Goal: Task Accomplishment & Management: Manage account settings

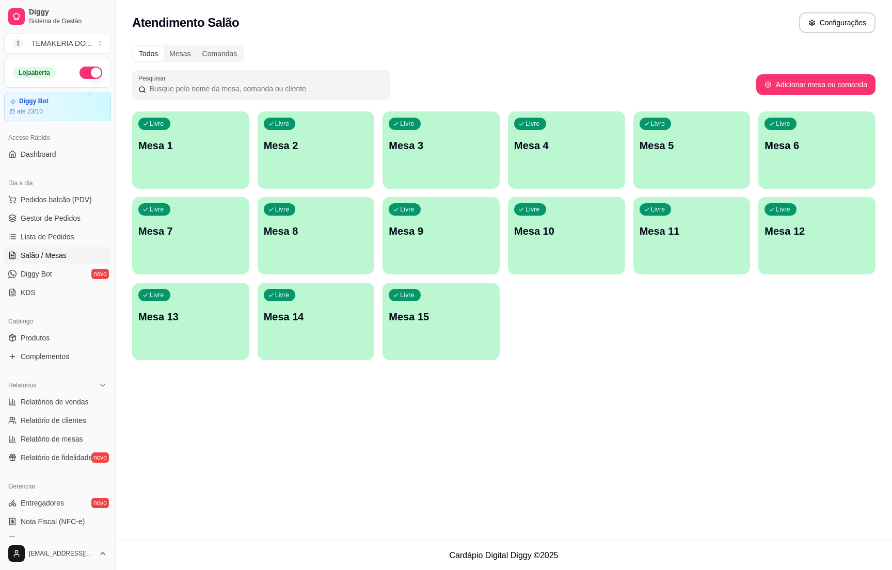
click at [293, 170] on div "Livre Mesa 2" at bounding box center [315, 143] width 117 height 65
click at [321, 155] on div "Livre Mesa 2" at bounding box center [315, 143] width 117 height 65
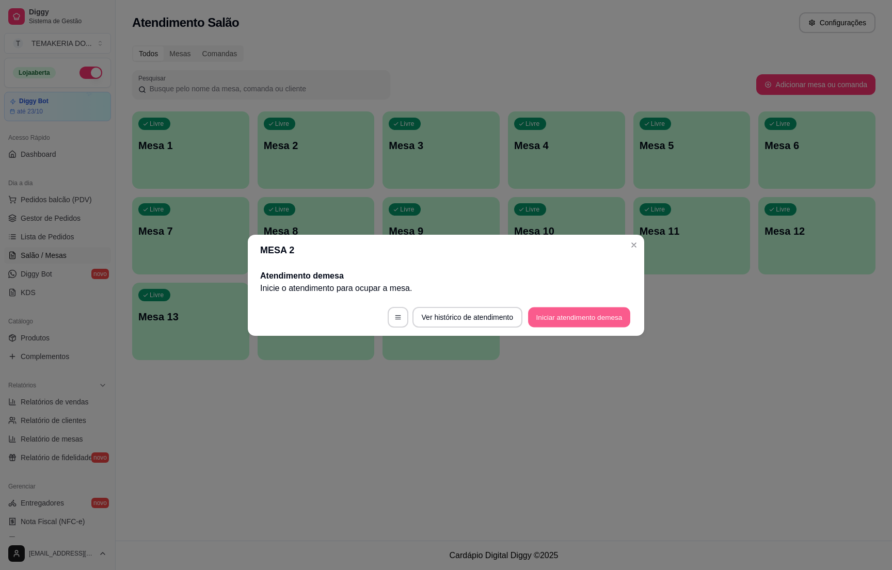
click at [571, 319] on button "Iniciar atendimento de mesa" at bounding box center [579, 317] width 102 height 20
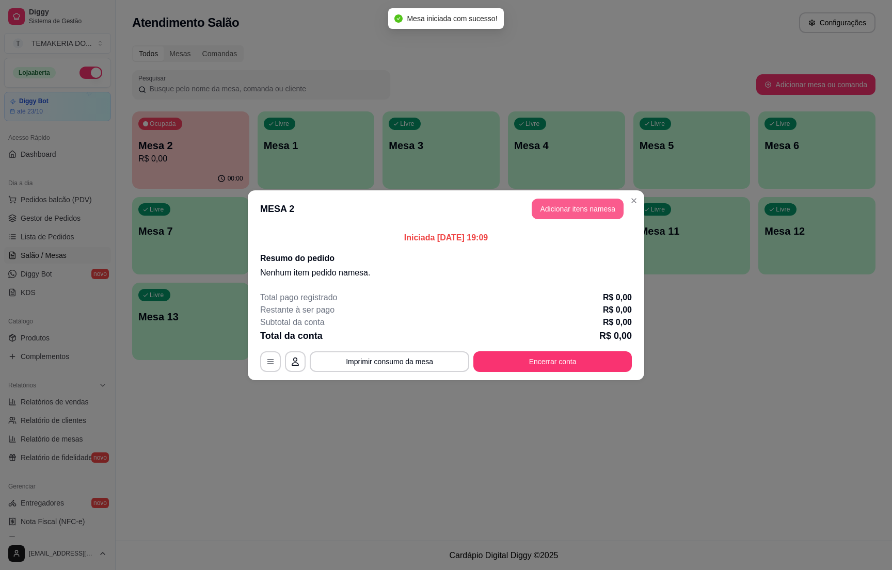
click at [559, 204] on button "Adicionar itens na mesa" at bounding box center [577, 209] width 92 height 21
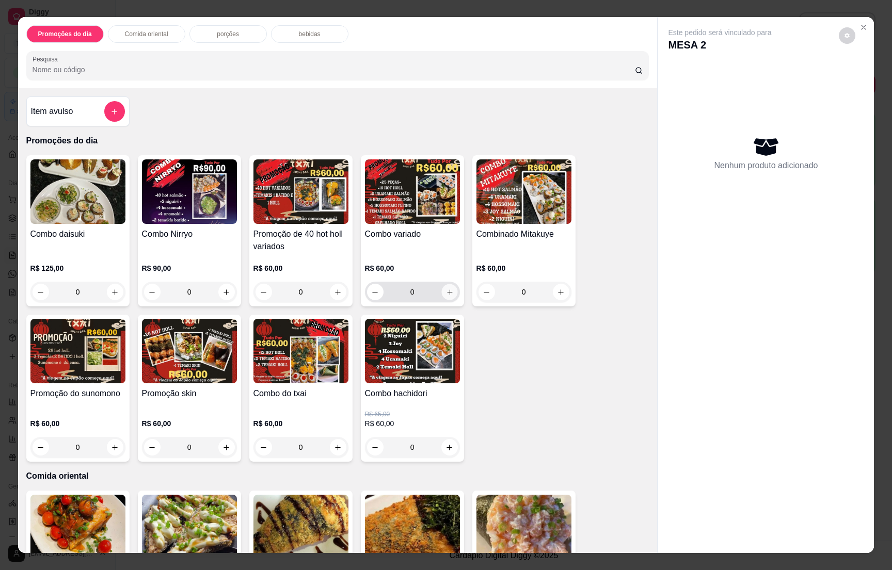
click at [445, 292] on icon "increase-product-quantity" at bounding box center [449, 292] width 8 height 8
type input "1"
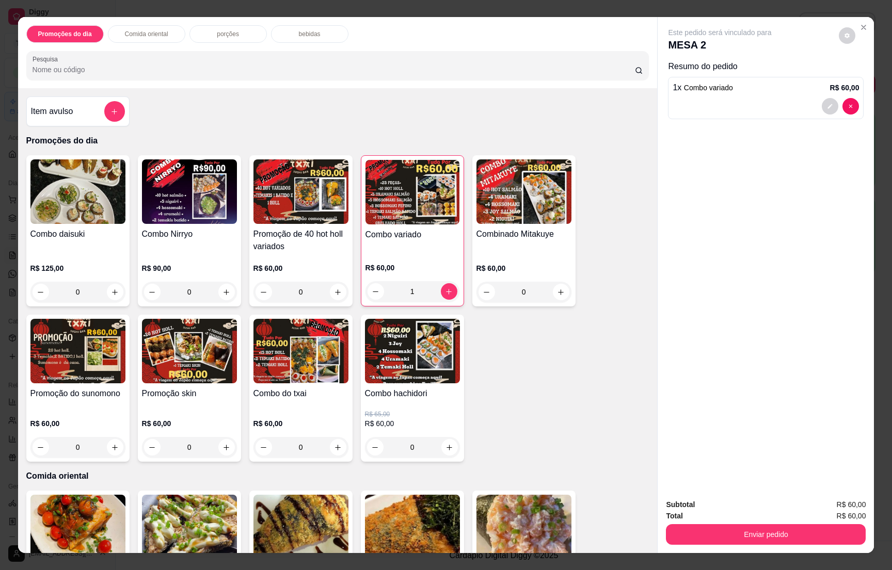
click at [299, 28] on div "bebidas" at bounding box center [309, 34] width 77 height 18
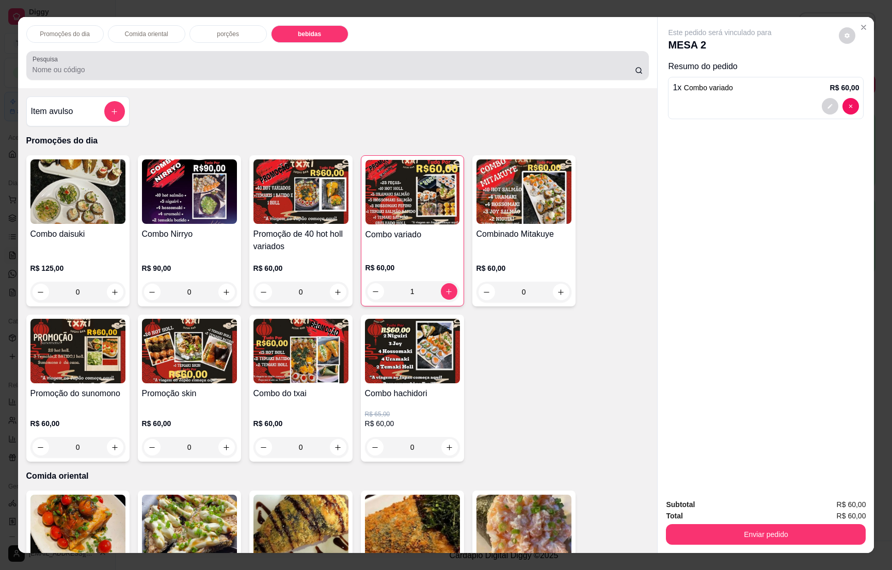
scroll to position [16, 0]
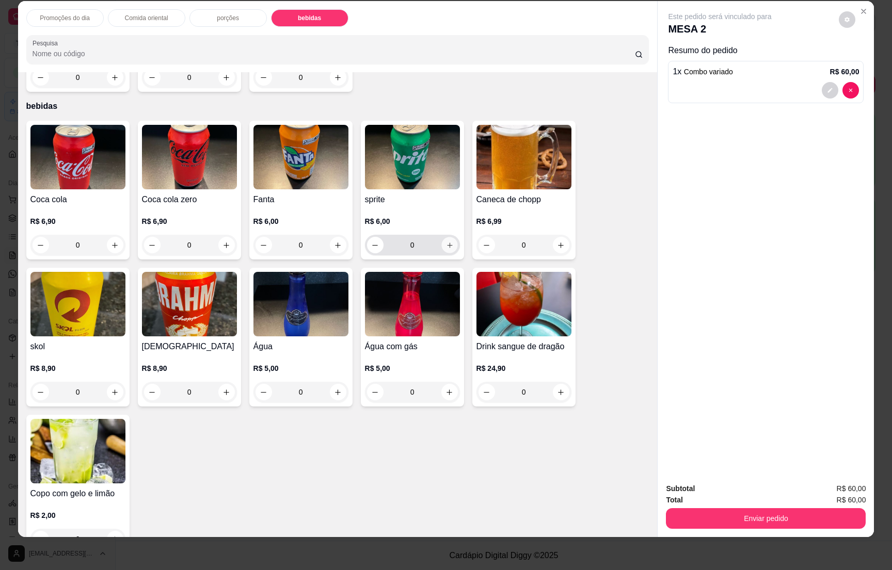
click at [445, 241] on icon "increase-product-quantity" at bounding box center [449, 245] width 8 height 8
type input "1"
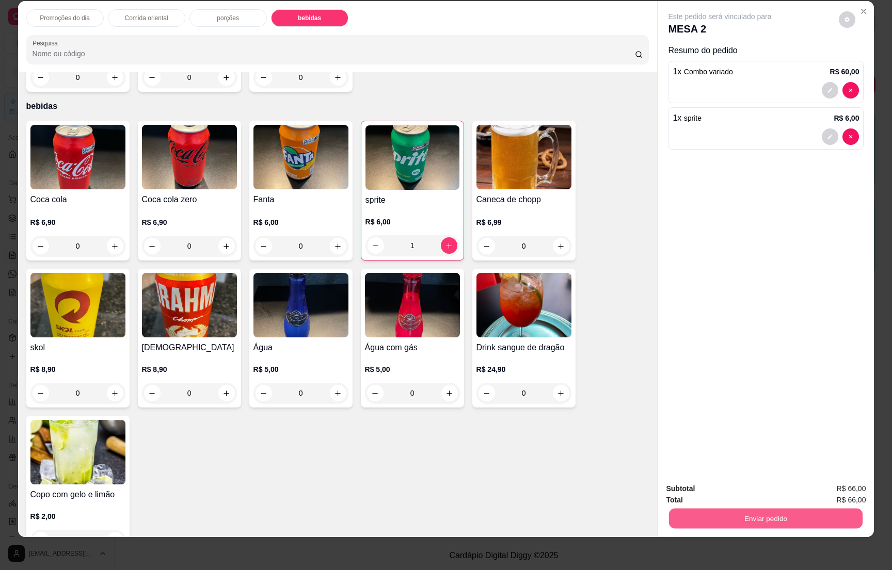
click at [748, 511] on button "Enviar pedido" at bounding box center [766, 518] width 194 height 20
click at [825, 488] on button "Enviar pedido" at bounding box center [837, 492] width 57 height 19
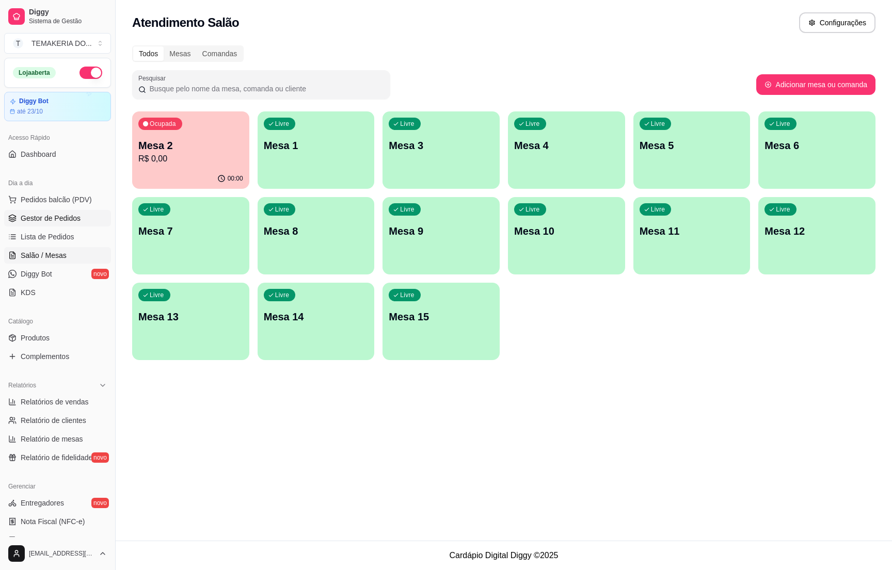
click at [46, 220] on span "Gestor de Pedidos" at bounding box center [51, 218] width 60 height 10
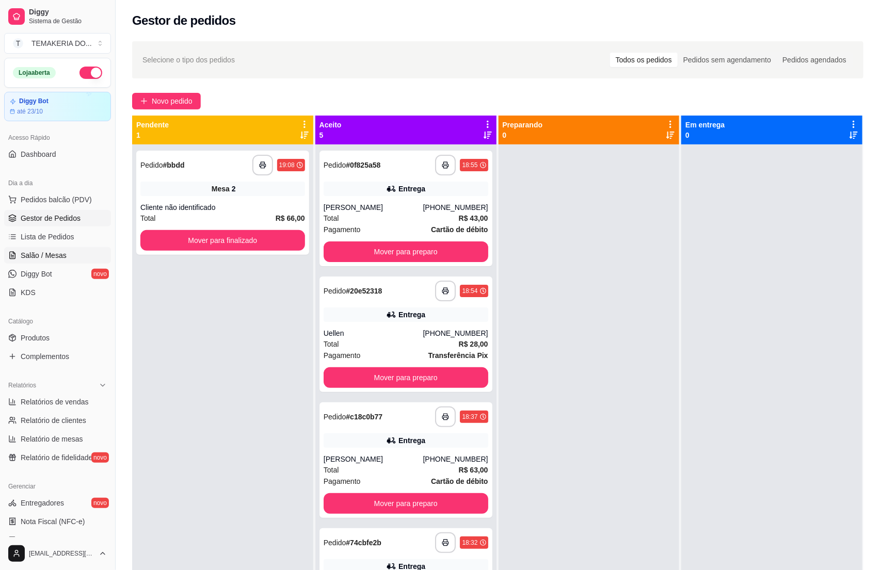
click at [60, 260] on span "Salão / Mesas" at bounding box center [44, 255] width 46 height 10
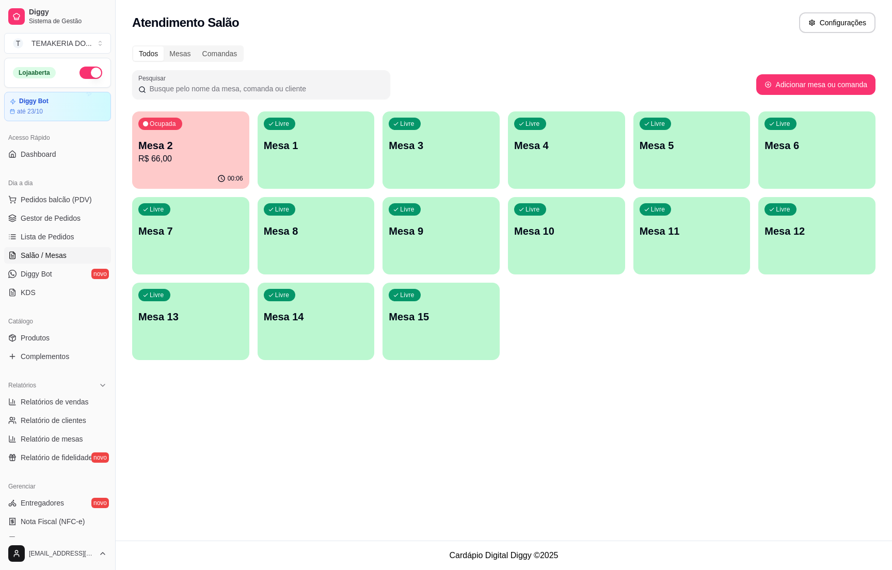
click at [157, 151] on p "Mesa 2" at bounding box center [190, 145] width 105 height 14
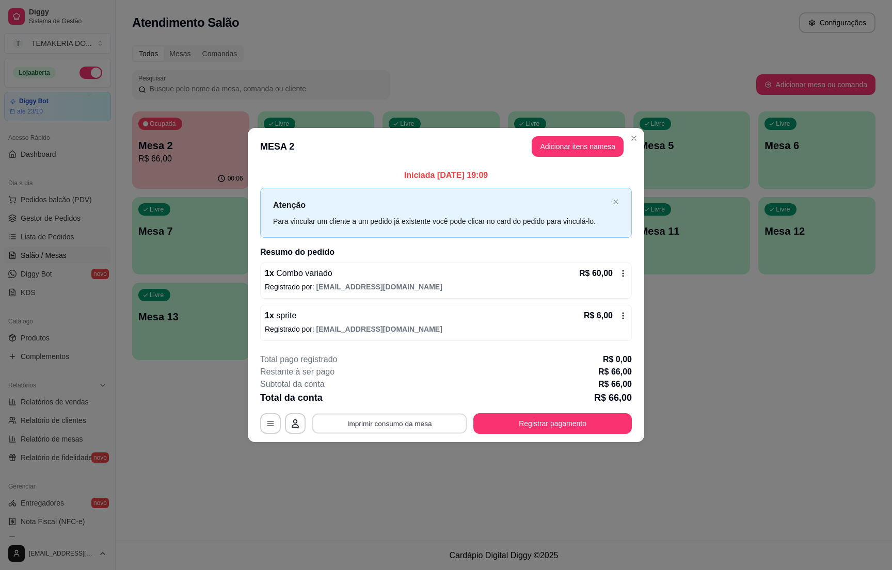
click at [406, 420] on button "Imprimir consumo da mesa" at bounding box center [389, 424] width 155 height 20
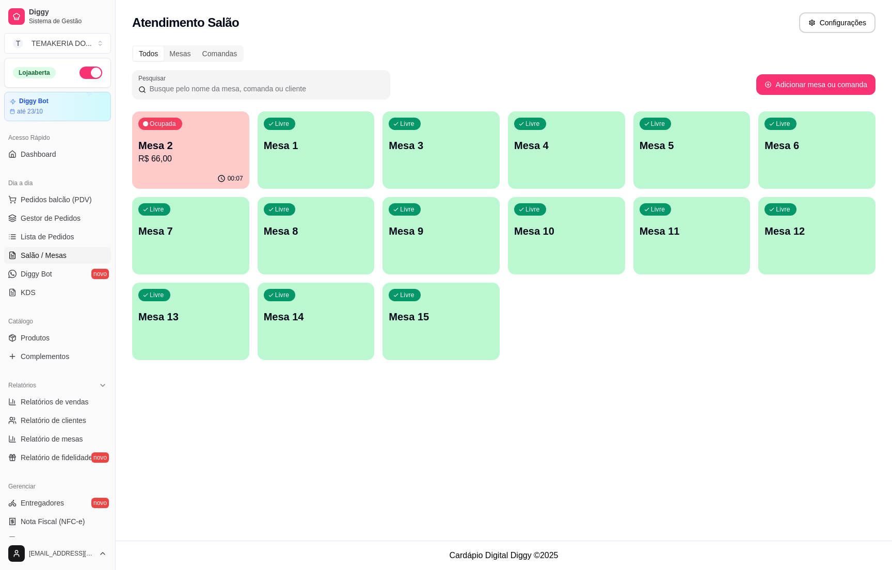
drag, startPoint x: 234, startPoint y: 446, endPoint x: 152, endPoint y: 414, distance: 88.7
click at [213, 435] on div "Atendimento Salão Configurações Todos Mesas Comandas Pesquisar Adicionar mesa o…" at bounding box center [504, 270] width 776 height 541
drag, startPoint x: 120, startPoint y: 418, endPoint x: 81, endPoint y: 340, distance: 87.5
click at [107, 413] on div "Diggy Sistema de Gestão T TEMAKERIA DO ... Loja aberta Diggy Bot até 23/10 Aces…" at bounding box center [446, 285] width 892 height 570
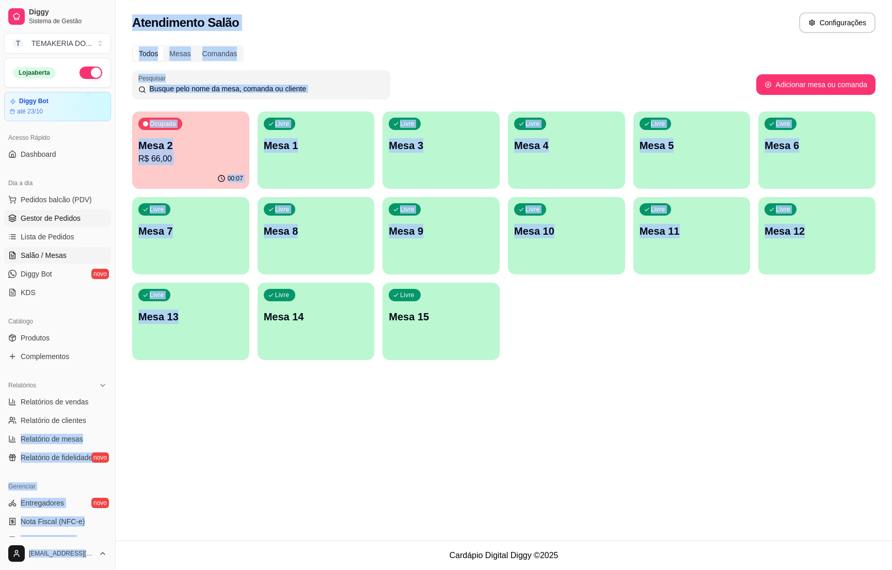
click at [67, 217] on span "Gestor de Pedidos" at bounding box center [51, 218] width 60 height 10
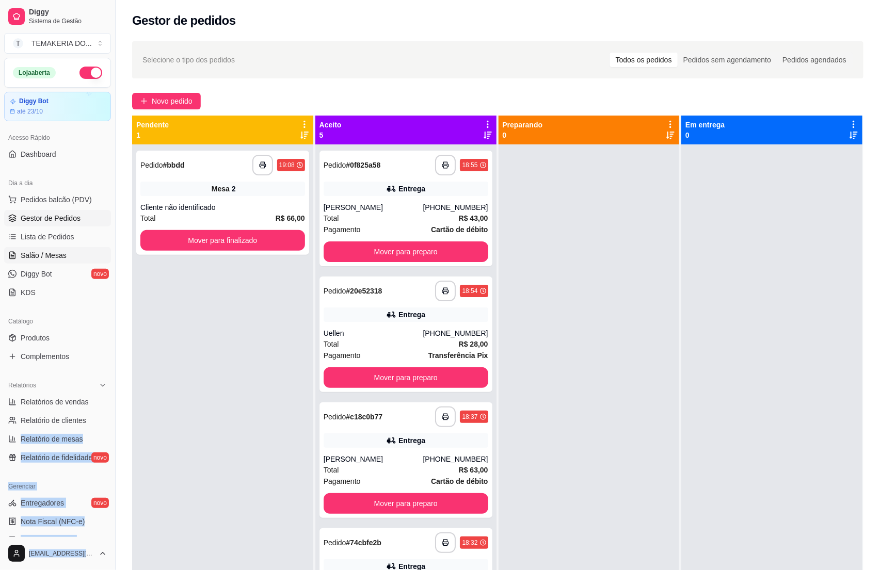
click at [53, 250] on link "Salão / Mesas" at bounding box center [57, 255] width 107 height 17
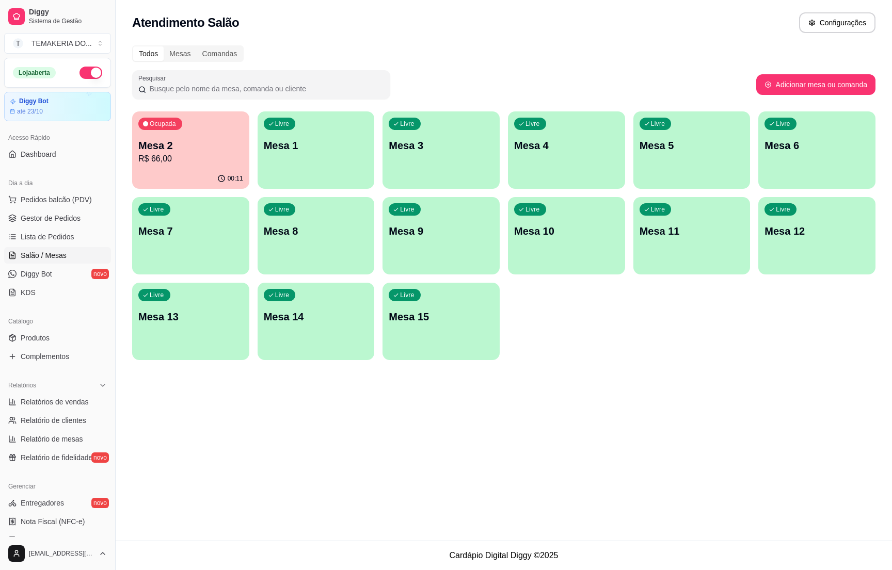
click at [196, 420] on div "Atendimento Salão Configurações Todos Mesas Comandas Pesquisar Adicionar mesa o…" at bounding box center [504, 270] width 776 height 541
click at [153, 140] on p "Mesa 2" at bounding box center [191, 146] width 102 height 14
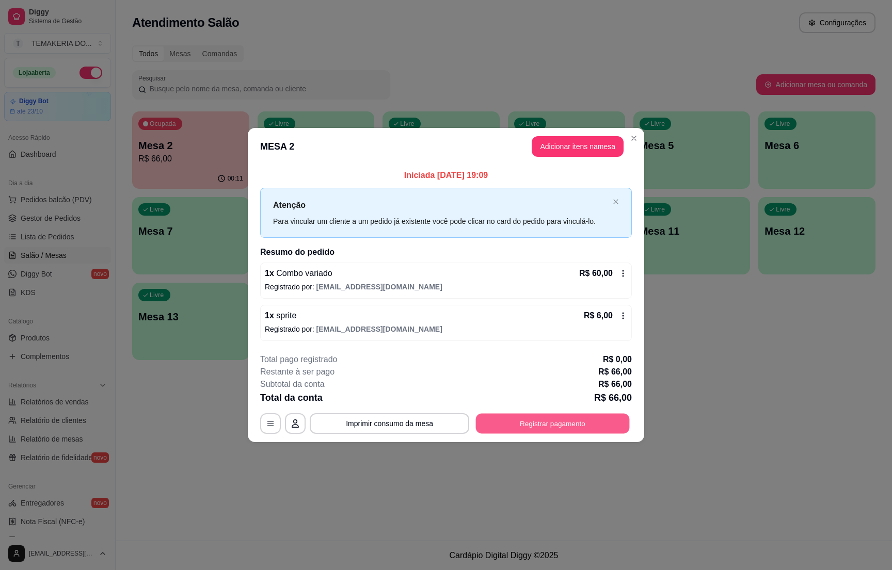
click at [529, 422] on button "Registrar pagamento" at bounding box center [553, 424] width 154 height 20
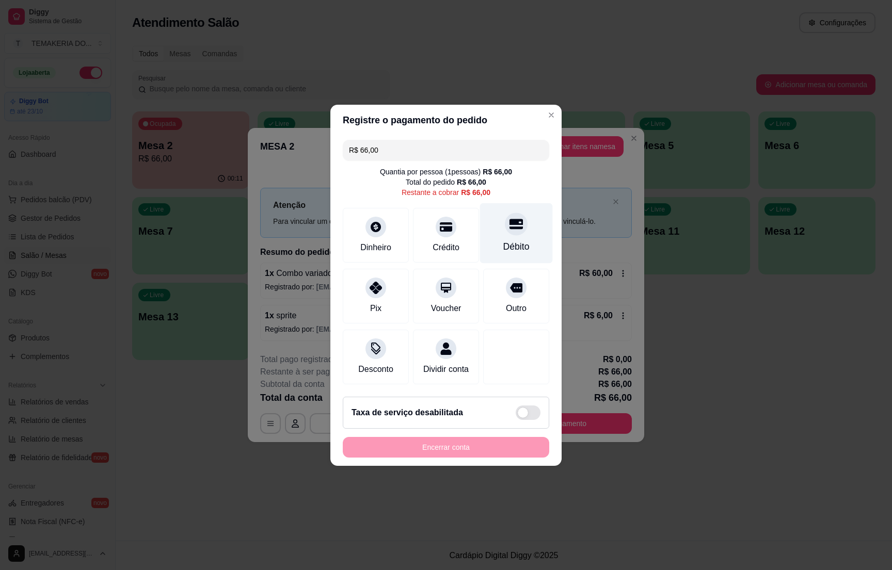
click at [490, 236] on div "Débito" at bounding box center [516, 233] width 73 height 60
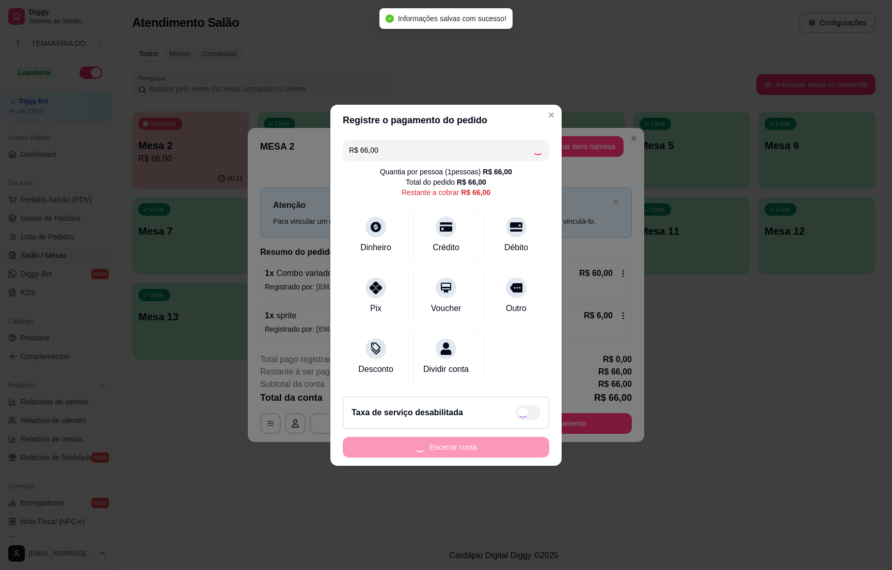
type input "R$ 0,00"
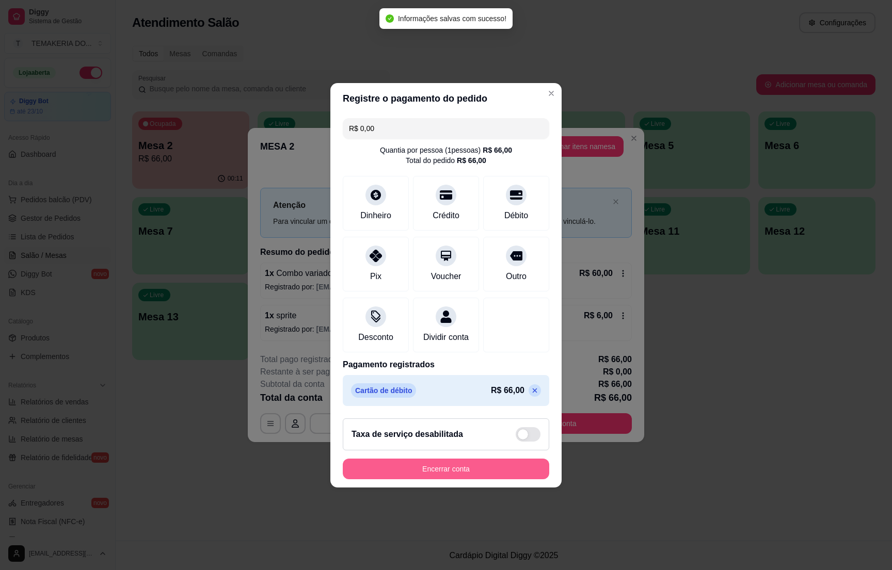
click at [442, 476] on button "Encerrar conta" at bounding box center [446, 469] width 206 height 21
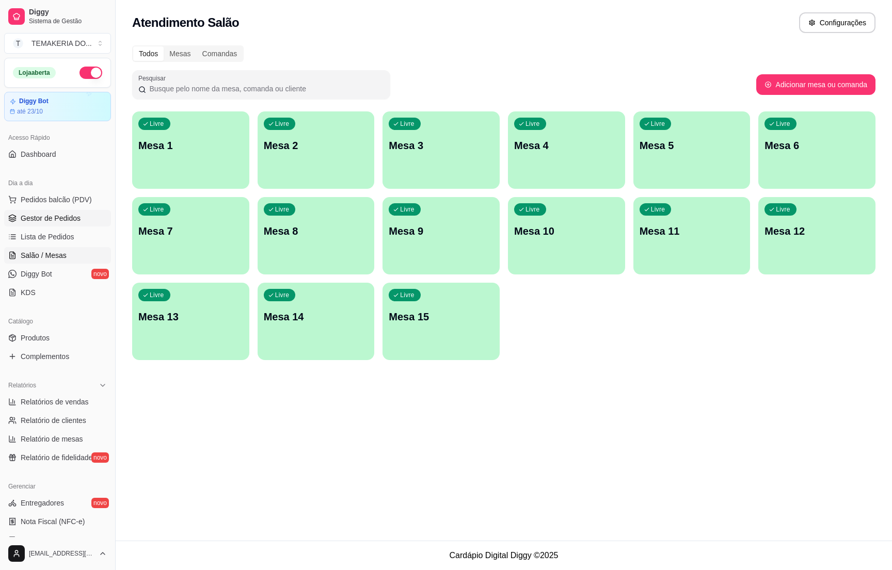
click at [51, 221] on span "Gestor de Pedidos" at bounding box center [51, 218] width 60 height 10
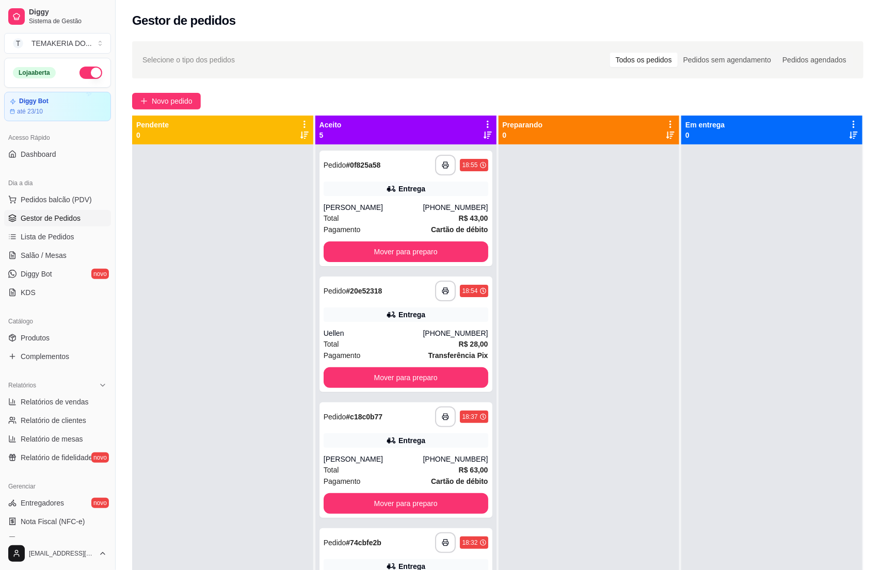
click at [556, 444] on div at bounding box center [588, 429] width 181 height 570
drag, startPoint x: 588, startPoint y: 411, endPoint x: 441, endPoint y: 374, distance: 151.7
click at [587, 411] on div at bounding box center [588, 429] width 181 height 570
click at [63, 223] on span "Gestor de Pedidos" at bounding box center [51, 218] width 60 height 10
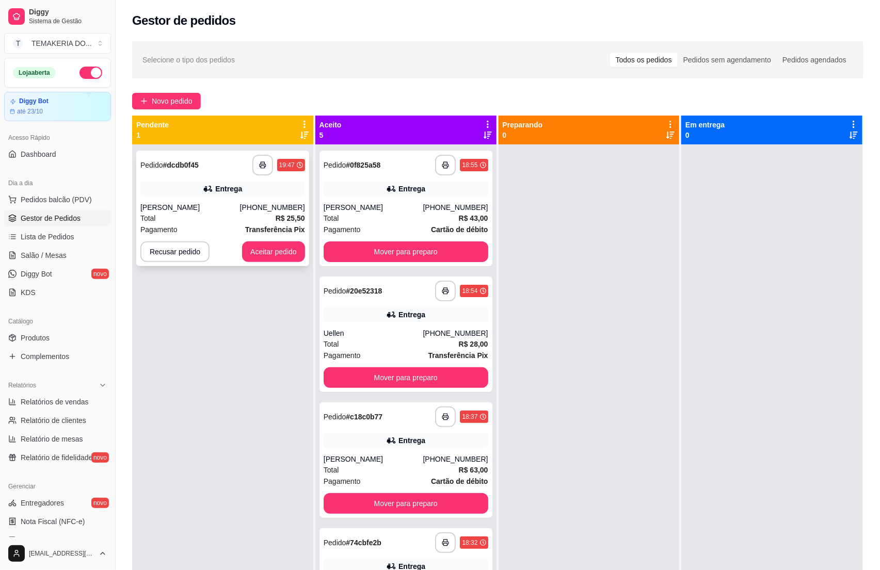
click at [189, 217] on div "Total R$ 25,50" at bounding box center [222, 218] width 165 height 11
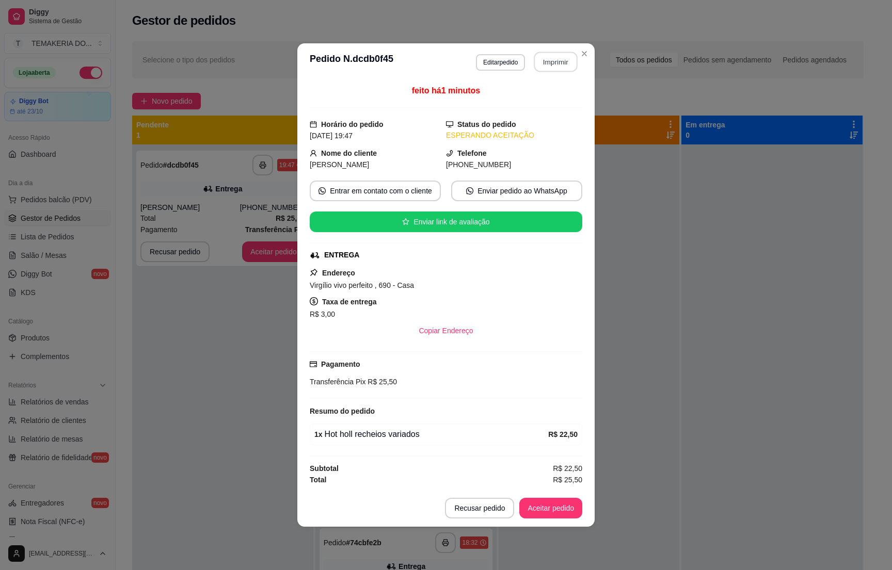
click at [567, 61] on button "Imprimir" at bounding box center [555, 62] width 43 height 20
click at [552, 510] on button "Aceitar pedido" at bounding box center [550, 508] width 61 height 20
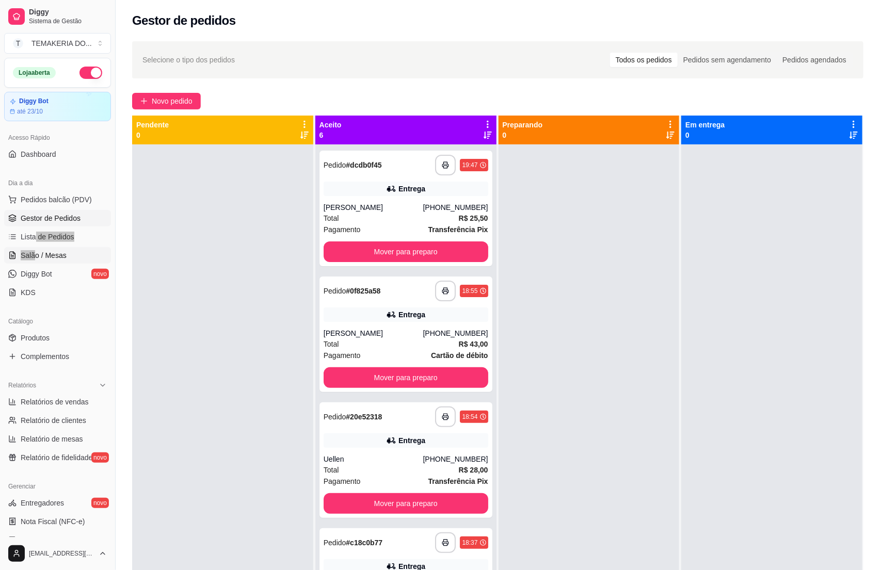
drag, startPoint x: 34, startPoint y: 246, endPoint x: 34, endPoint y: 256, distance: 9.8
click at [34, 251] on ul "Pedidos balcão (PDV) Gestor de Pedidos Lista de Pedidos Salão / Mesas Diggy Bot…" at bounding box center [57, 245] width 107 height 109
click at [34, 256] on span "Salão / Mesas" at bounding box center [44, 255] width 46 height 10
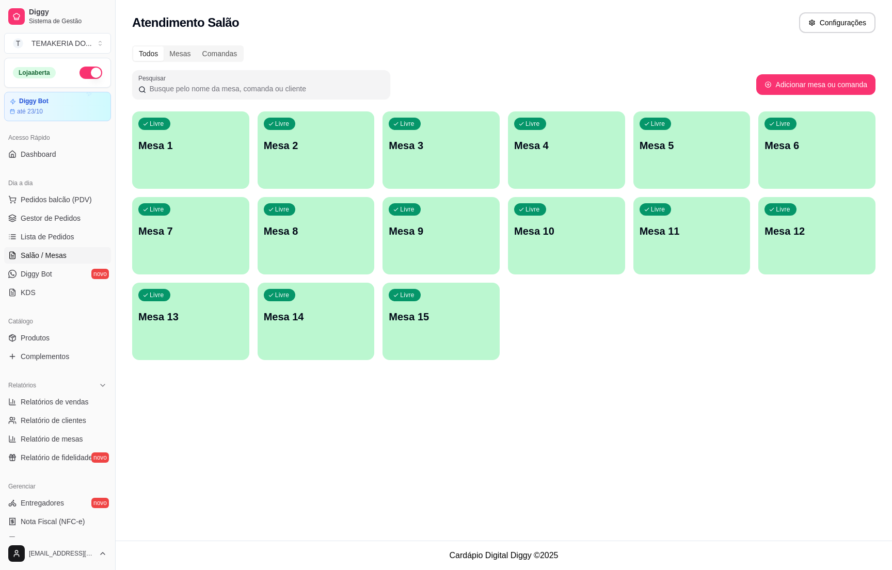
drag, startPoint x: 201, startPoint y: 372, endPoint x: 259, endPoint y: 253, distance: 132.2
click at [205, 368] on div "Atendimento Salão Configurações Todos Mesas Comandas Pesquisar Adicionar mesa o…" at bounding box center [504, 270] width 776 height 541
click at [317, 165] on div "Livre Mesa 2" at bounding box center [315, 143] width 117 height 65
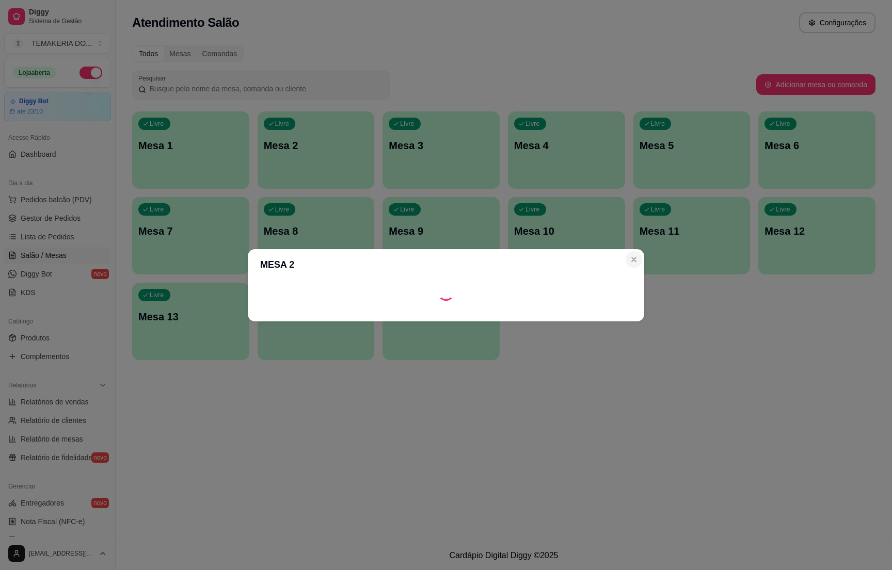
click at [630, 257] on section "MESA 2" at bounding box center [446, 285] width 396 height 72
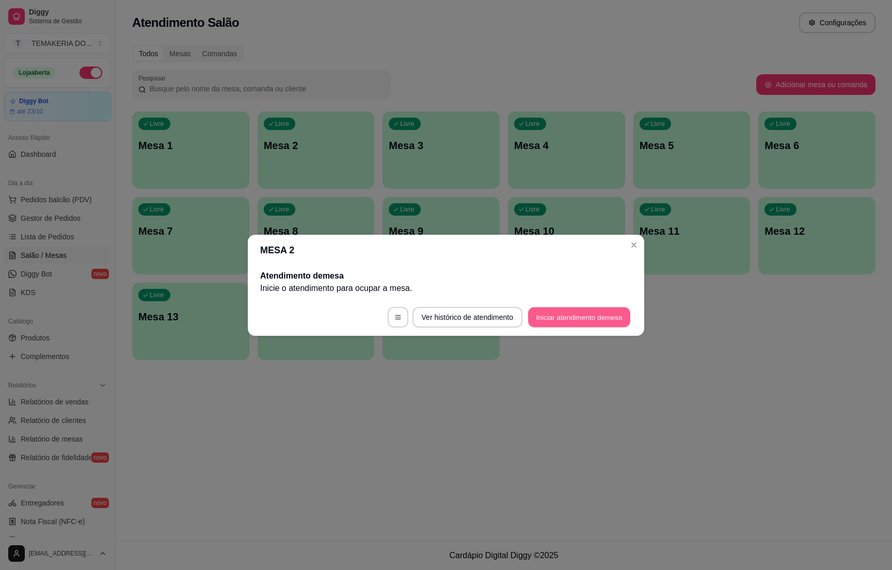
click at [572, 314] on button "Iniciar atendimento de mesa" at bounding box center [579, 317] width 102 height 20
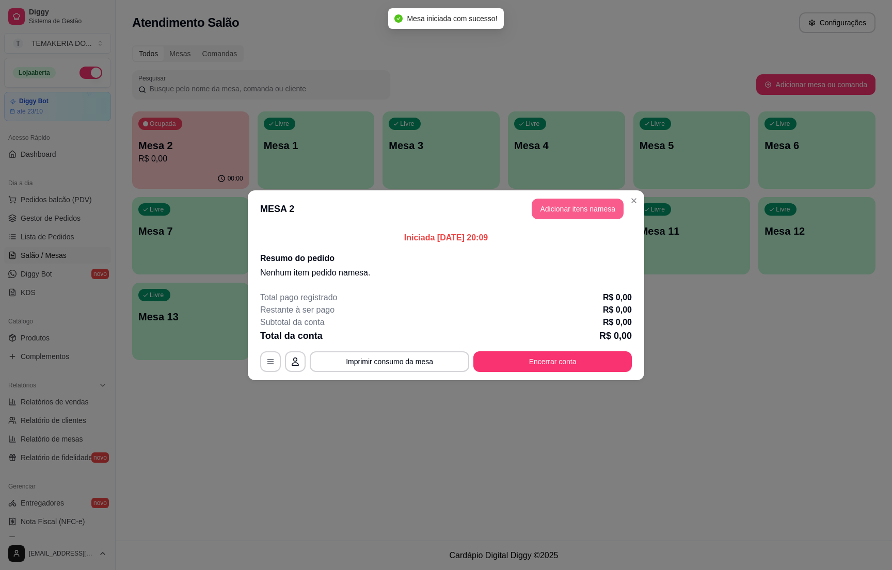
click at [545, 211] on button "Adicionar itens na mesa" at bounding box center [577, 209] width 92 height 21
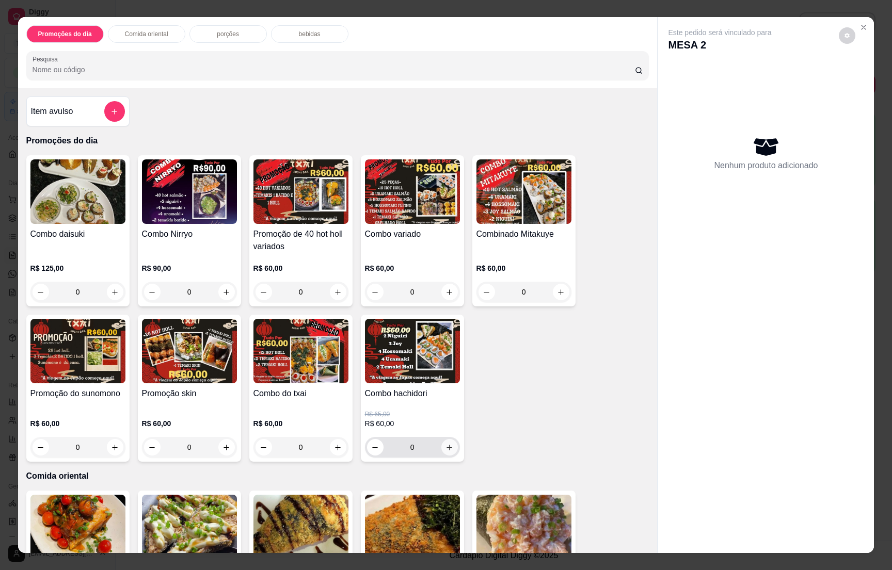
click at [445, 446] on icon "increase-product-quantity" at bounding box center [449, 448] width 8 height 8
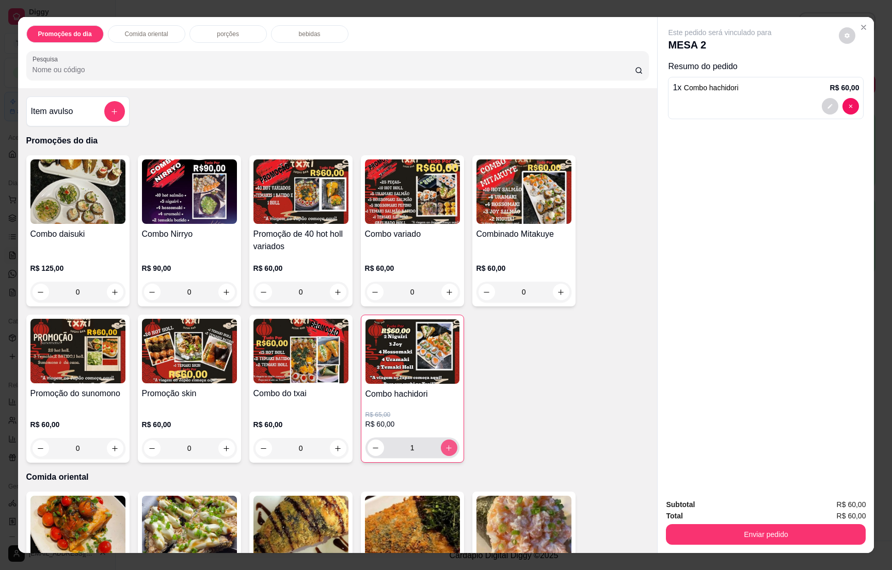
type input "1"
click at [316, 33] on div "bebidas" at bounding box center [309, 34] width 77 height 18
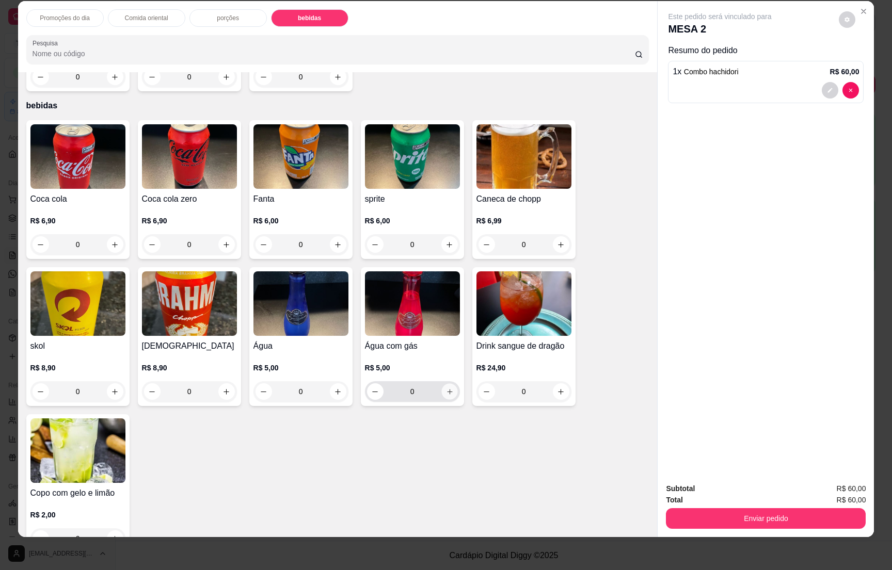
click at [441, 384] on button "increase-product-quantity" at bounding box center [449, 392] width 16 height 16
type input "1"
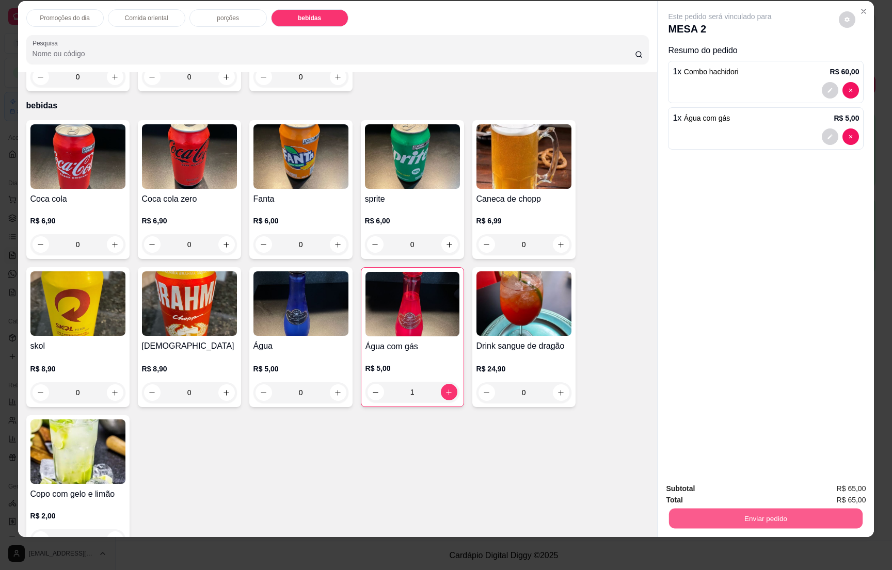
click at [750, 509] on button "Enviar pedido" at bounding box center [766, 518] width 194 height 20
click at [827, 485] on button "Enviar pedido" at bounding box center [837, 492] width 57 height 19
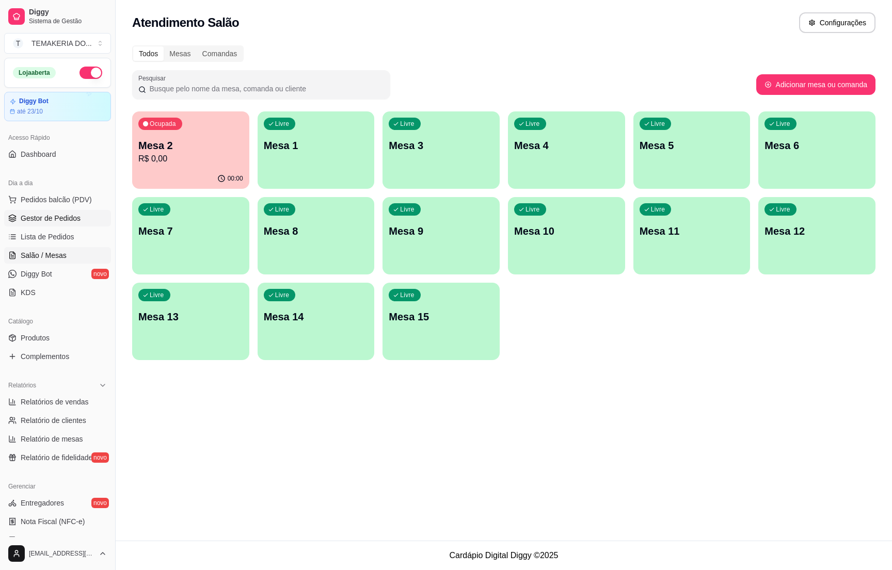
click at [46, 219] on span "Gestor de Pedidos" at bounding box center [51, 218] width 60 height 10
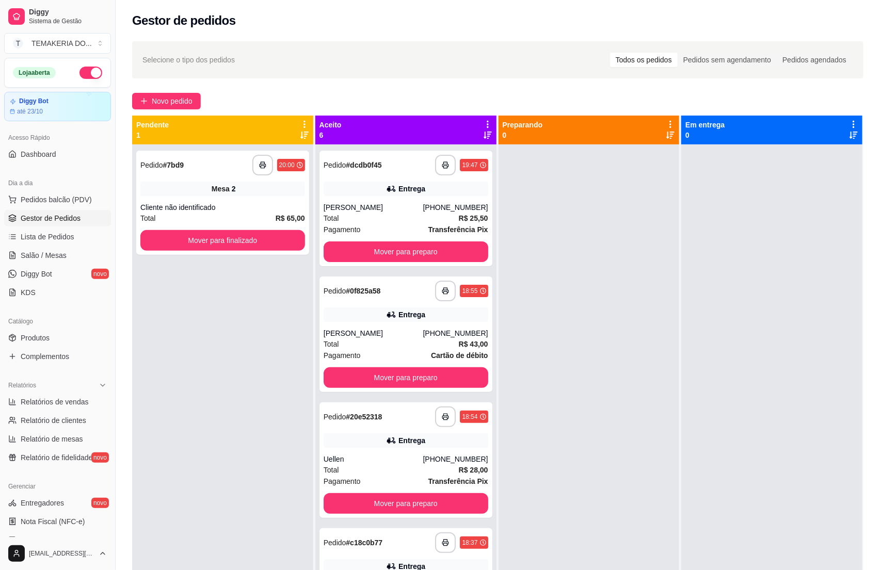
click at [768, 444] on div at bounding box center [771, 429] width 181 height 570
click at [51, 217] on span "Gestor de Pedidos" at bounding box center [51, 218] width 60 height 10
click at [36, 259] on span "Salão / Mesas" at bounding box center [44, 255] width 46 height 10
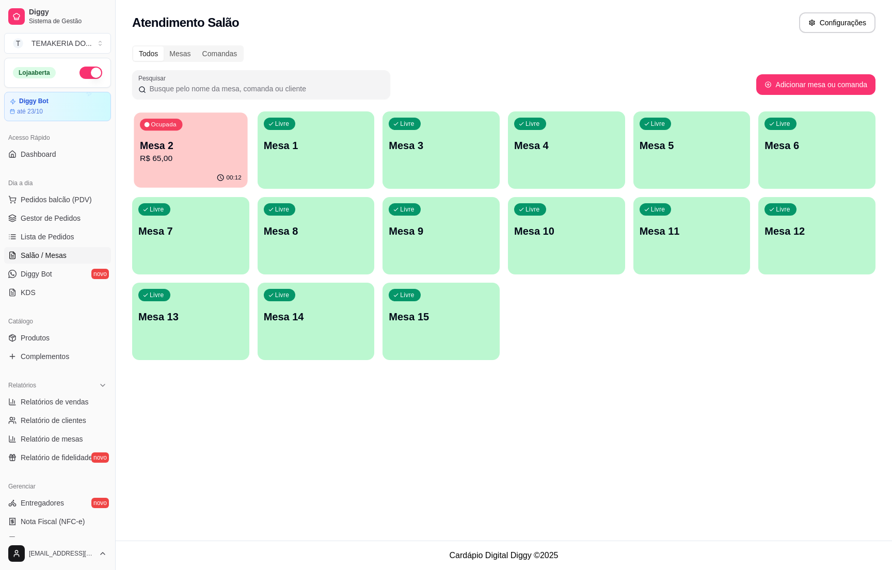
click at [134, 161] on div "Ocupada Mesa 2 R$ 65,00" at bounding box center [191, 140] width 114 height 56
click at [200, 173] on div "00:12" at bounding box center [190, 179] width 117 height 20
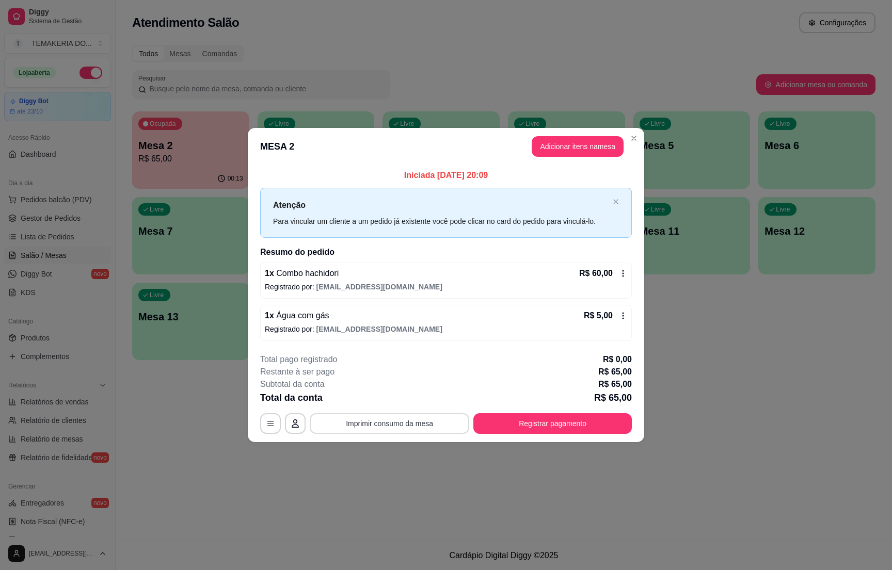
click at [379, 426] on button "Imprimir consumo da mesa" at bounding box center [389, 423] width 159 height 21
click at [510, 420] on button "Registrar pagamento" at bounding box center [553, 424] width 154 height 20
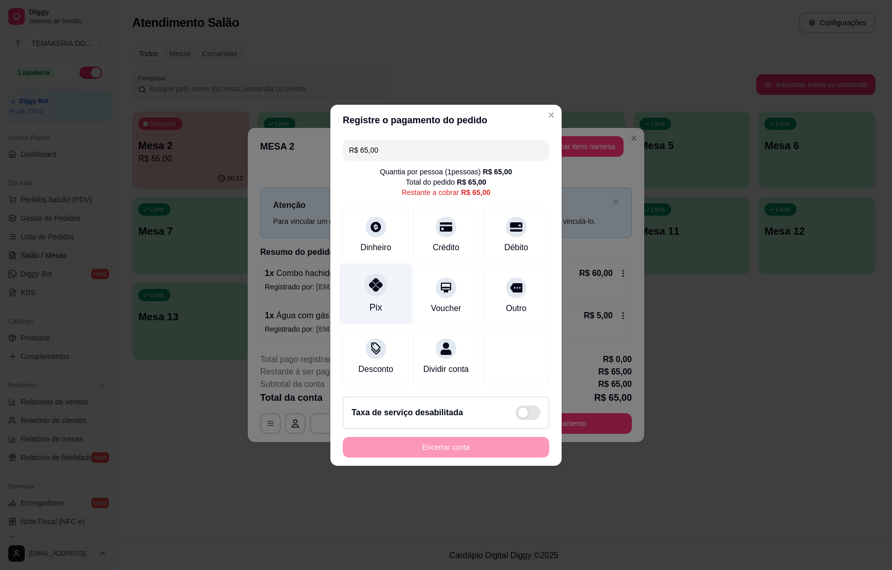
click at [354, 287] on div "Pix" at bounding box center [376, 294] width 73 height 60
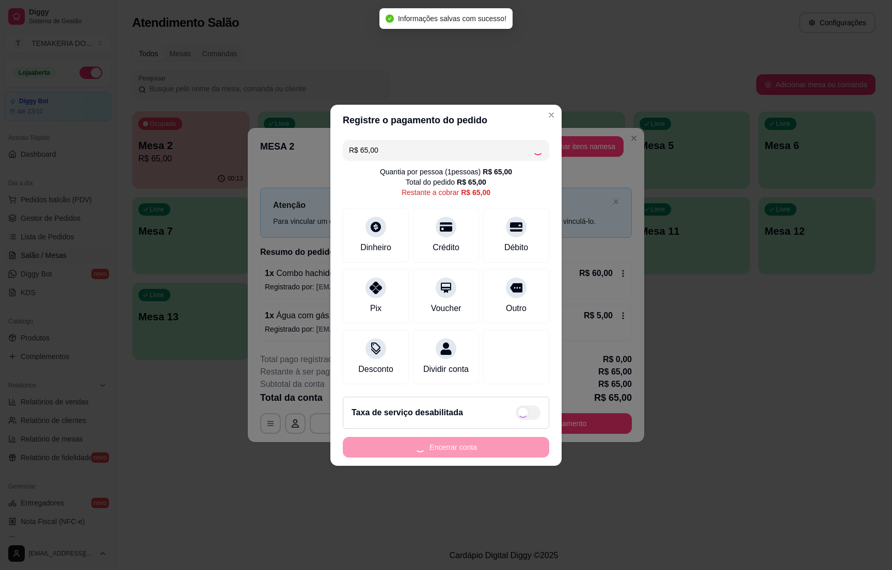
type input "R$ 0,00"
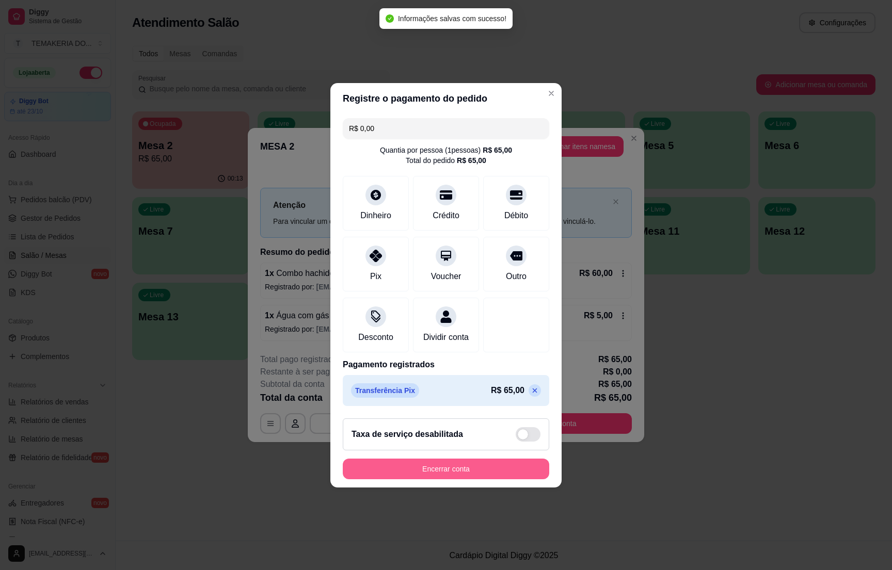
click at [400, 473] on button "Encerrar conta" at bounding box center [446, 469] width 206 height 21
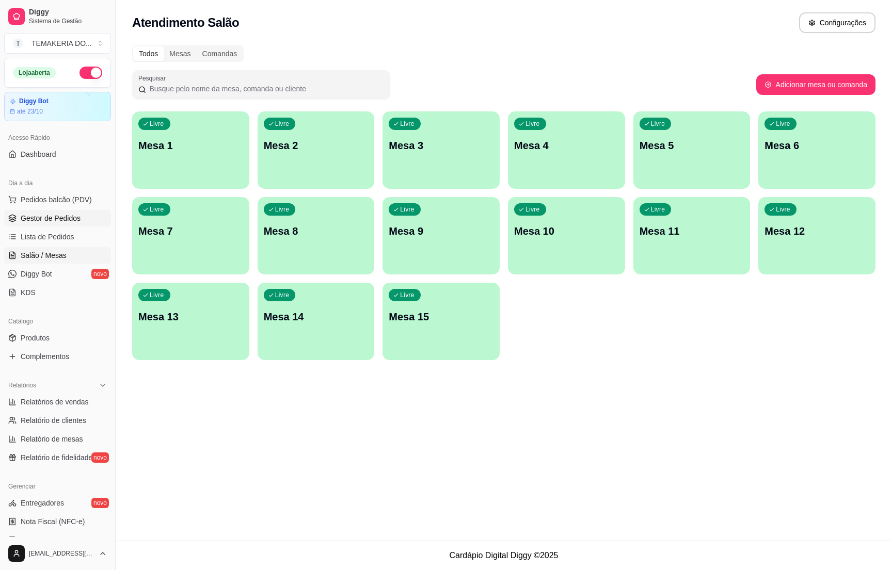
click at [68, 221] on span "Gestor de Pedidos" at bounding box center [51, 218] width 60 height 10
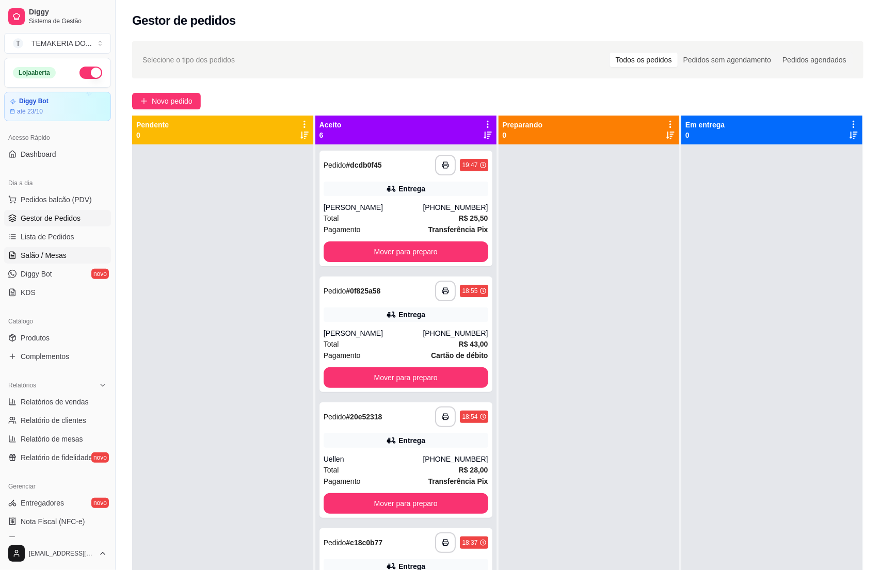
click at [62, 248] on link "Salão / Mesas" at bounding box center [57, 255] width 107 height 17
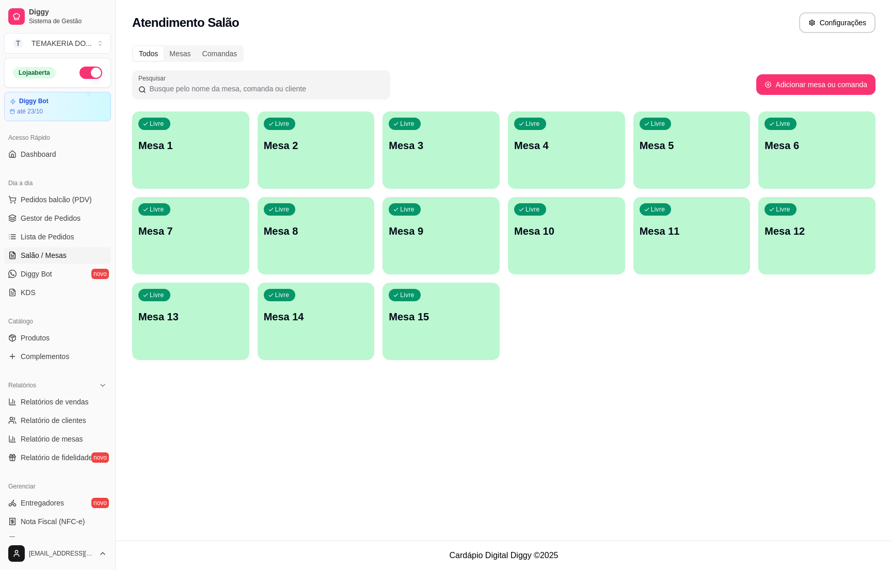
click at [655, 142] on p "Mesa 5" at bounding box center [691, 145] width 105 height 14
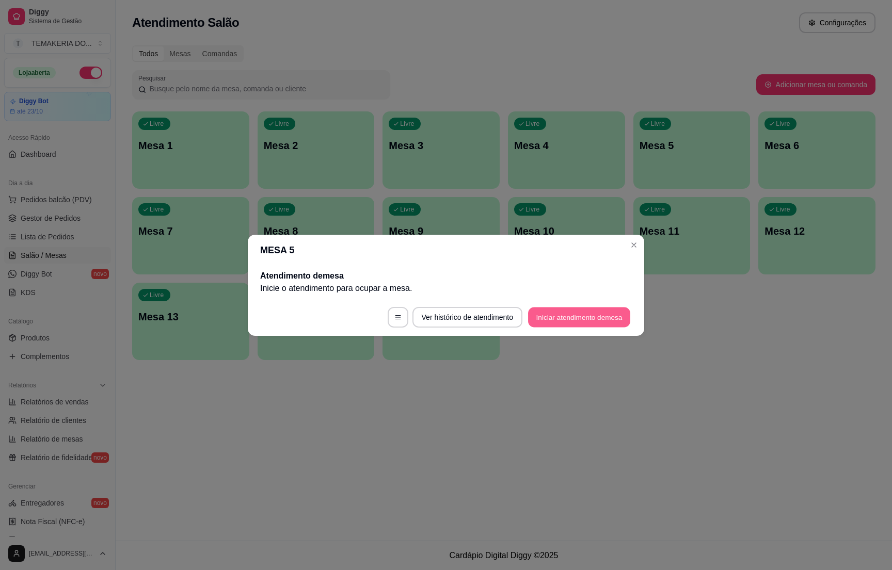
click at [566, 313] on button "Iniciar atendimento de mesa" at bounding box center [579, 317] width 102 height 20
click at [566, 313] on footer "Ver histórico de atendimento Iniciar atendimento de mesa" at bounding box center [446, 317] width 396 height 37
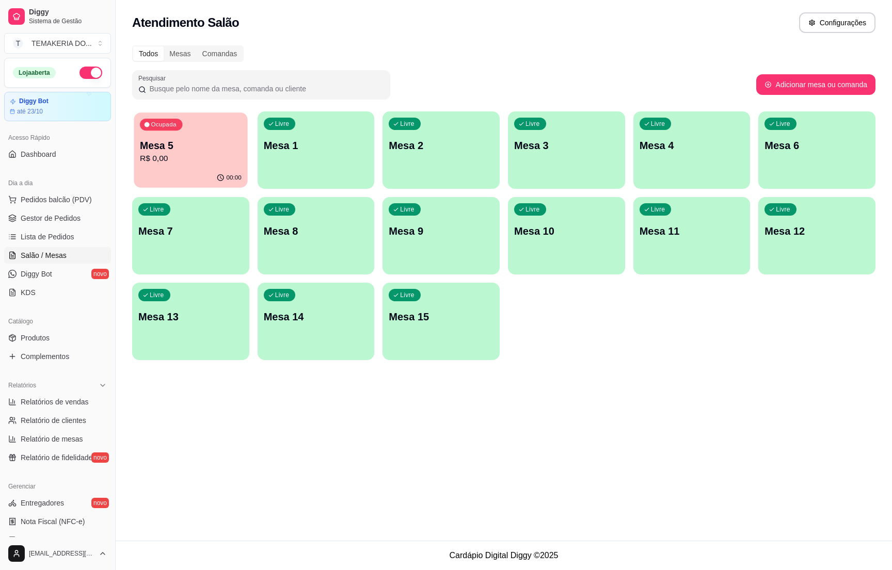
click at [171, 161] on p "R$ 0,00" at bounding box center [191, 159] width 102 height 12
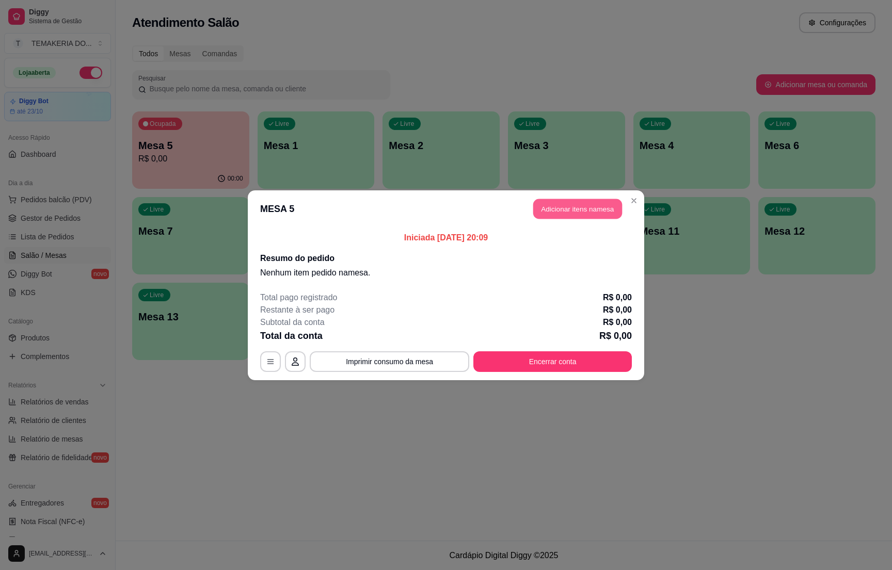
click at [554, 212] on button "Adicionar itens na mesa" at bounding box center [577, 209] width 89 height 20
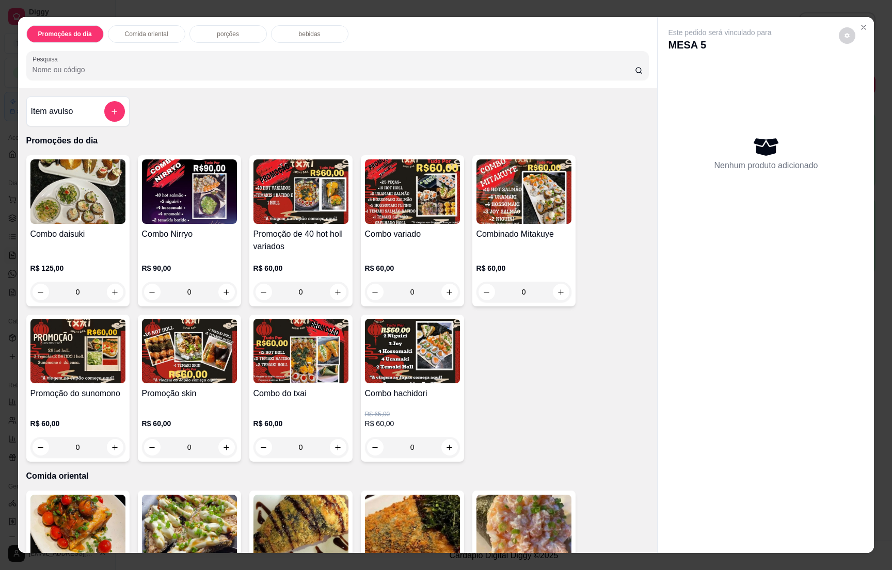
click at [110, 113] on icon "add-separate-item" at bounding box center [114, 112] width 8 height 8
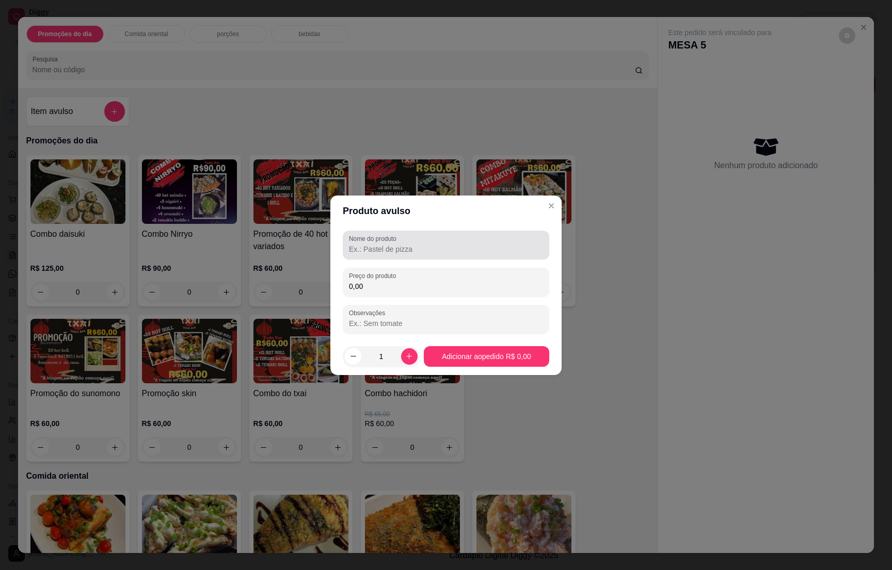
click at [389, 251] on input "Nome do produto" at bounding box center [446, 249] width 194 height 10
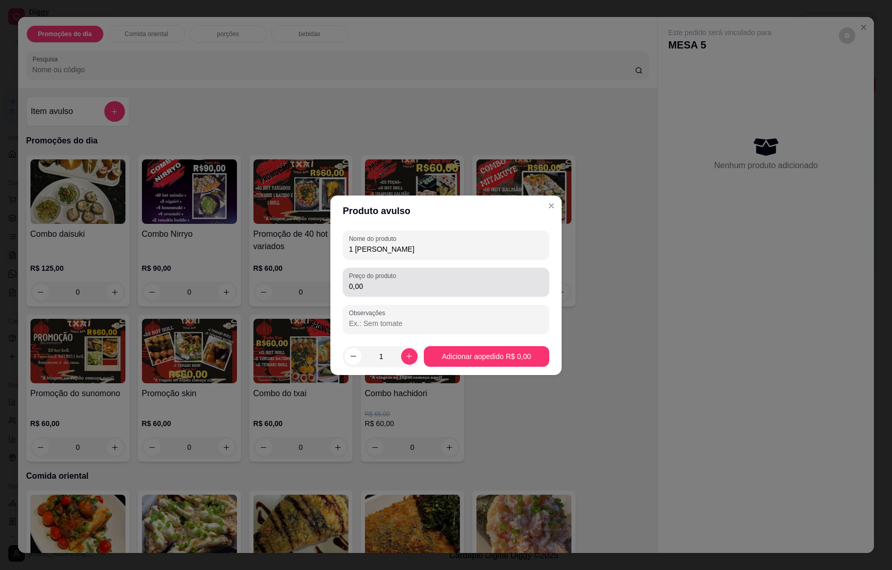
type input "1 [PERSON_NAME]"
click at [375, 284] on input "0,00" at bounding box center [446, 286] width 194 height 10
type input "190,00"
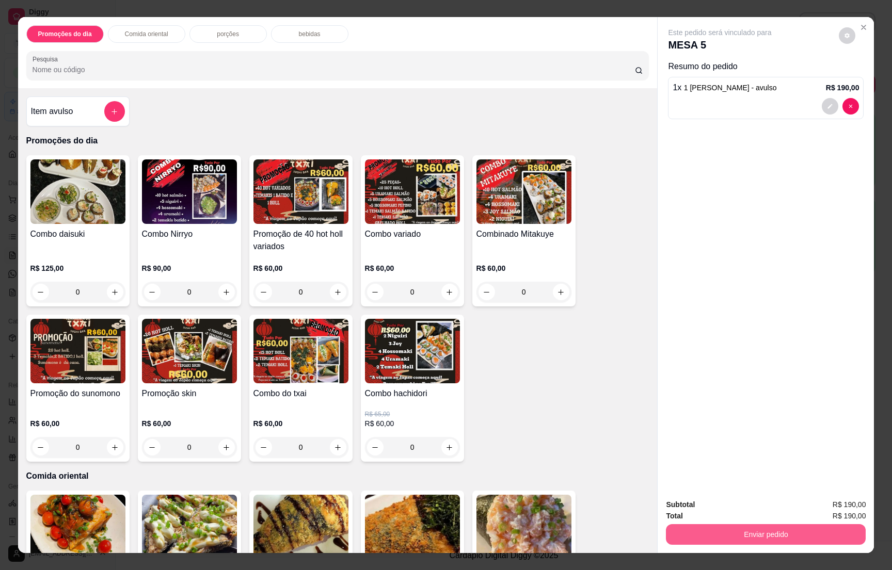
click at [767, 539] on button "Enviar pedido" at bounding box center [766, 534] width 200 height 21
click at [836, 508] on button "Enviar pedido" at bounding box center [837, 508] width 57 height 19
click at [859, 25] on icon "Close" at bounding box center [863, 27] width 8 height 8
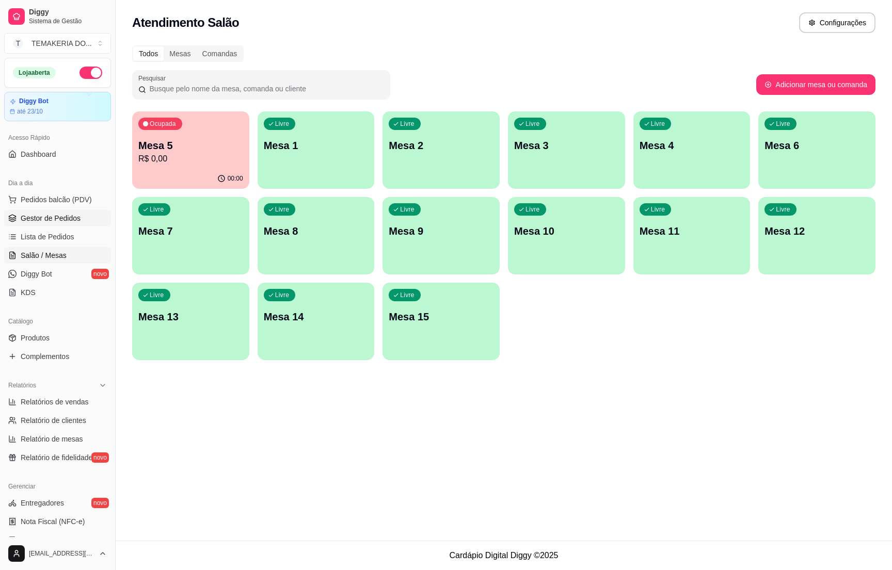
click at [49, 219] on span "Gestor de Pedidos" at bounding box center [51, 218] width 60 height 10
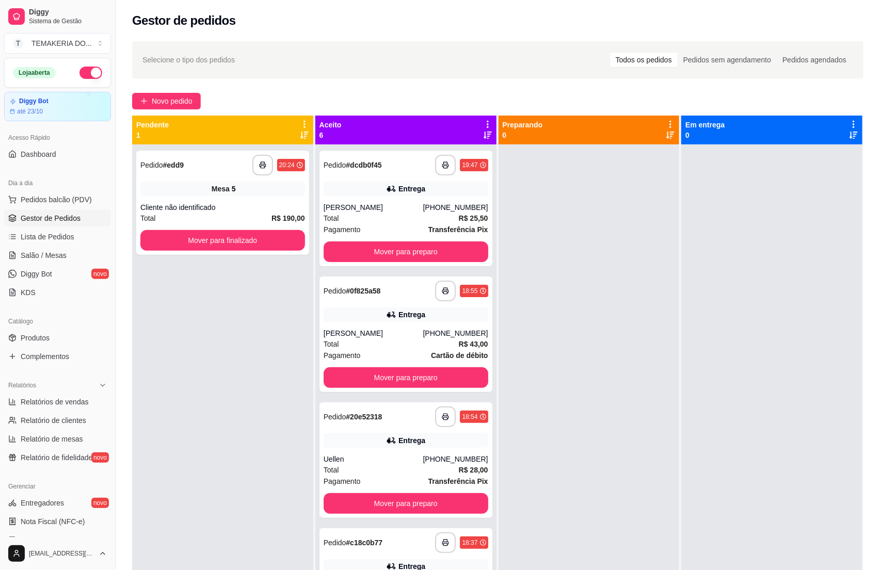
click at [160, 288] on div "**********" at bounding box center [222, 429] width 181 height 570
drag, startPoint x: 762, startPoint y: 426, endPoint x: 748, endPoint y: 424, distance: 14.1
click at [762, 426] on div at bounding box center [771, 429] width 181 height 570
click at [23, 257] on span "Salão / Mesas" at bounding box center [44, 255] width 46 height 10
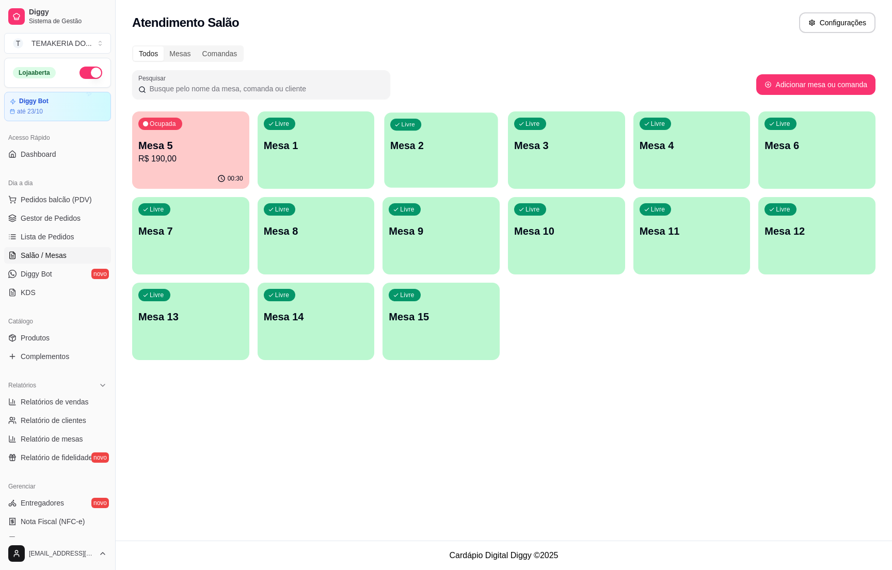
click at [415, 157] on div "Livre Mesa 2" at bounding box center [441, 143] width 114 height 63
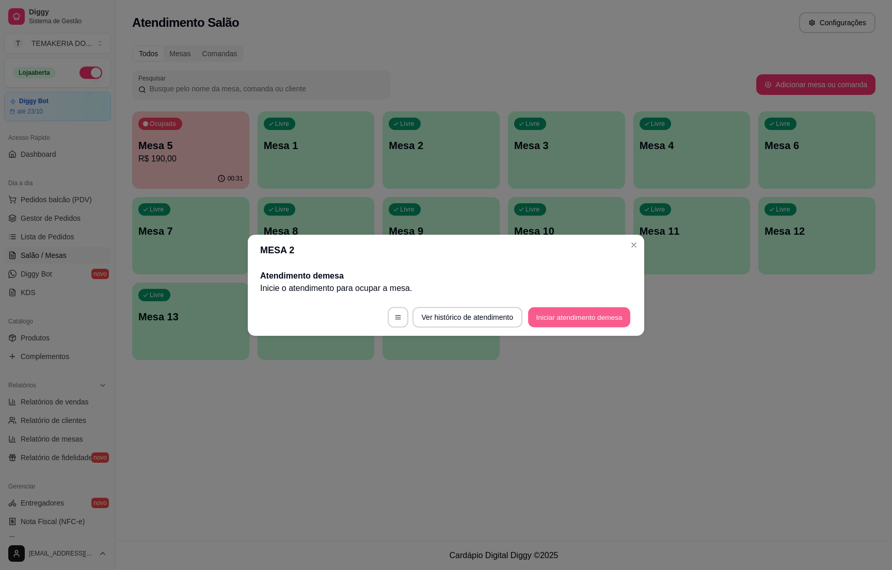
click at [556, 322] on button "Iniciar atendimento de mesa" at bounding box center [579, 317] width 102 height 20
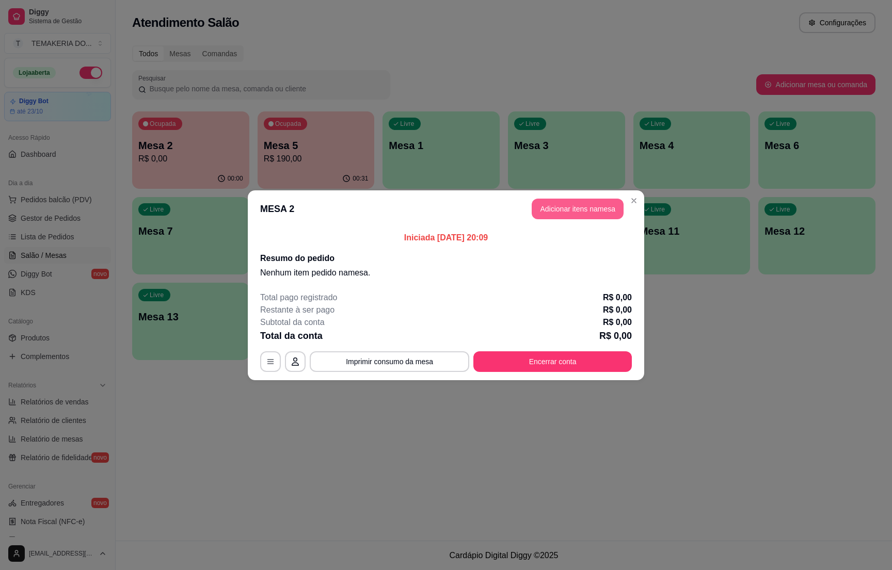
click at [573, 215] on button "Adicionar itens na mesa" at bounding box center [577, 209] width 92 height 21
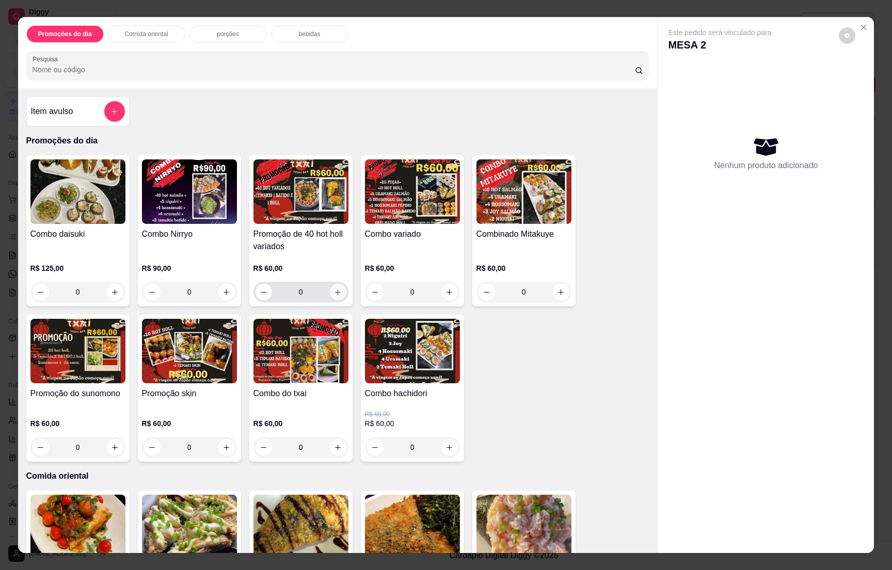
click at [334, 291] on icon "increase-product-quantity" at bounding box center [338, 292] width 8 height 8
type input "1"
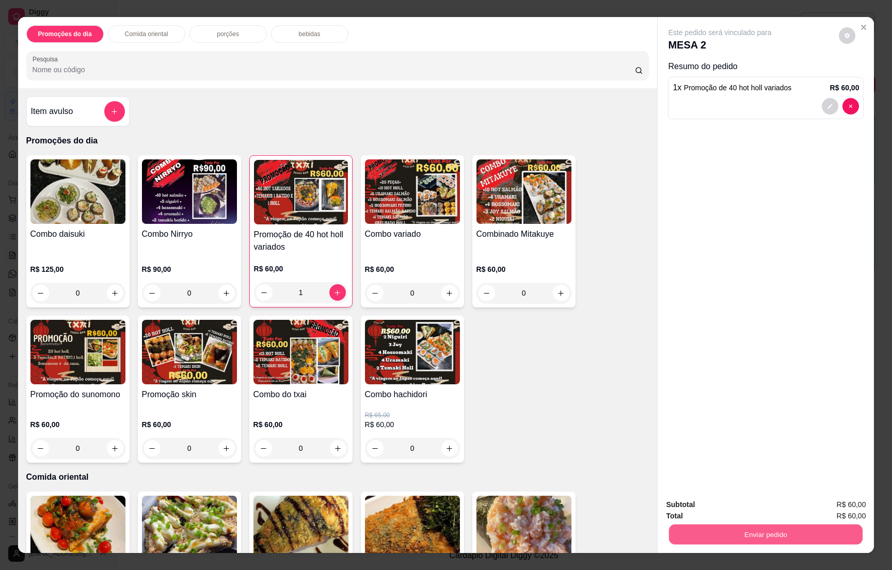
click at [774, 525] on button "Enviar pedido" at bounding box center [766, 534] width 194 height 20
click at [753, 502] on button "Registrar cliente" at bounding box center [768, 509] width 68 height 20
click at [819, 530] on button "Enviar pedido" at bounding box center [766, 534] width 194 height 20
click at [838, 508] on button "Enviar pedido" at bounding box center [837, 509] width 58 height 20
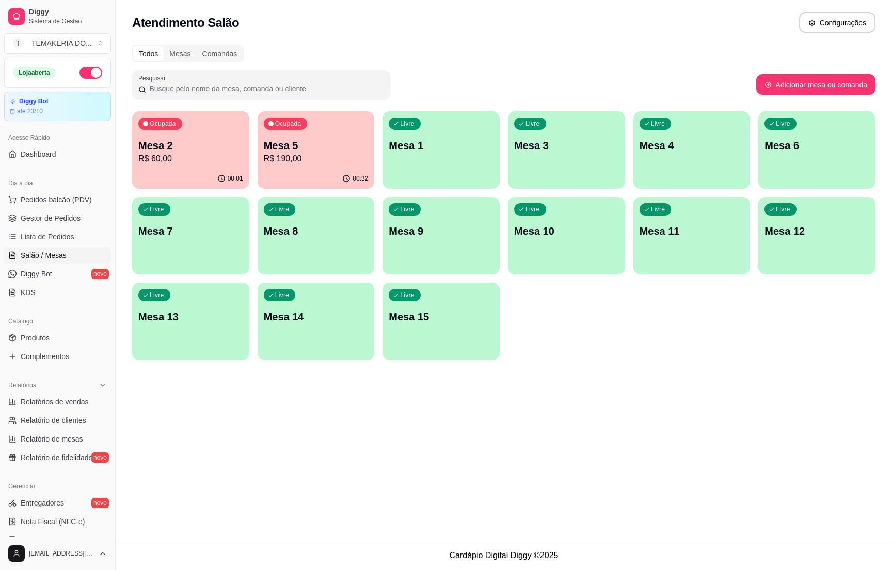
drag, startPoint x: 776, startPoint y: 447, endPoint x: 576, endPoint y: 409, distance: 203.3
click at [775, 446] on div "Atendimento Salão Configurações Todos Mesas Comandas Pesquisar Adicionar mesa o…" at bounding box center [504, 270] width 776 height 541
click at [25, 216] on span "Gestor de Pedidos" at bounding box center [51, 218] width 60 height 10
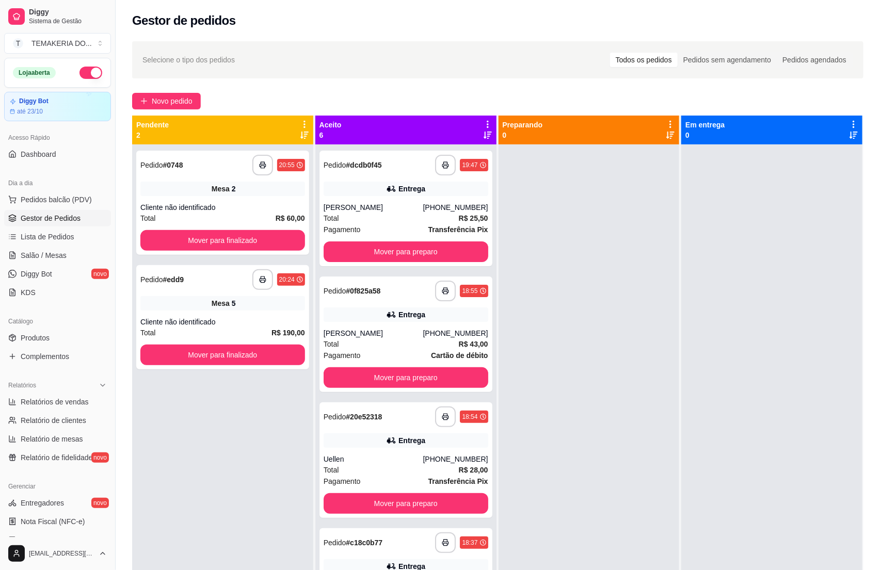
click at [691, 447] on div at bounding box center [771, 429] width 181 height 570
click at [50, 255] on span "Salão / Mesas" at bounding box center [44, 255] width 46 height 10
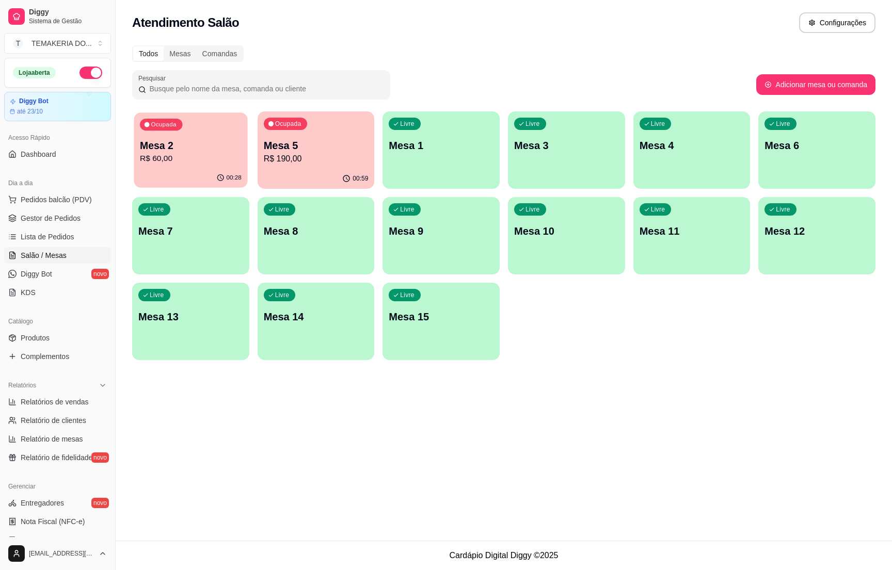
click at [189, 159] on p "R$ 60,00" at bounding box center [191, 159] width 102 height 12
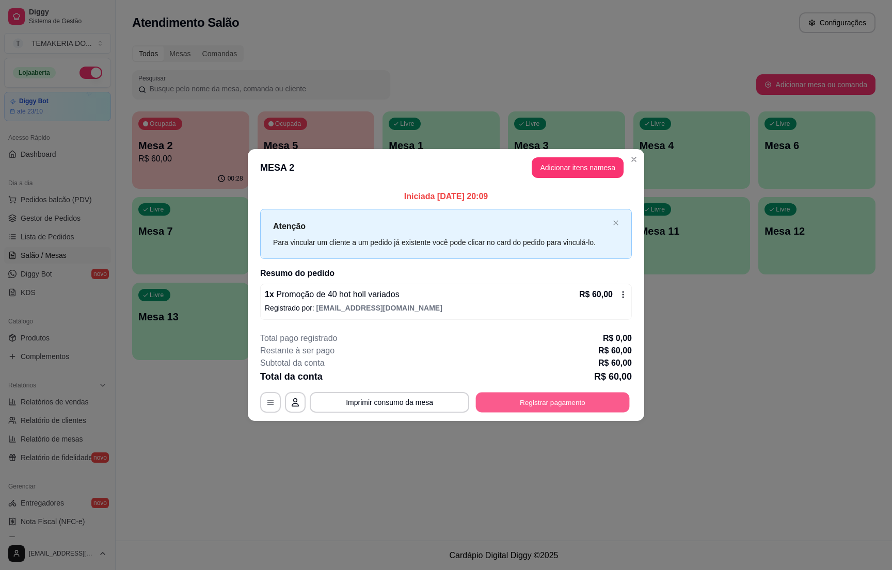
click at [570, 407] on button "Registrar pagamento" at bounding box center [553, 403] width 154 height 20
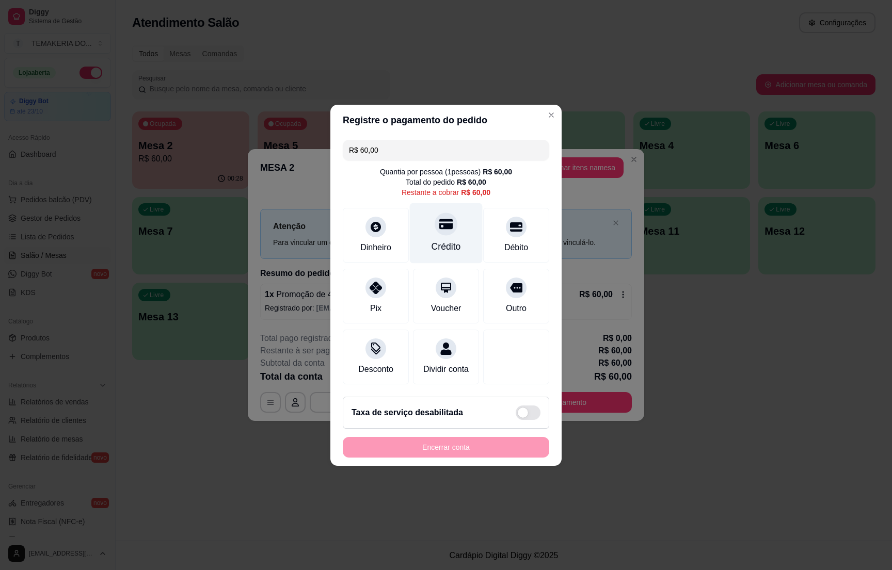
click at [447, 228] on div "Crédito" at bounding box center [446, 233] width 73 height 60
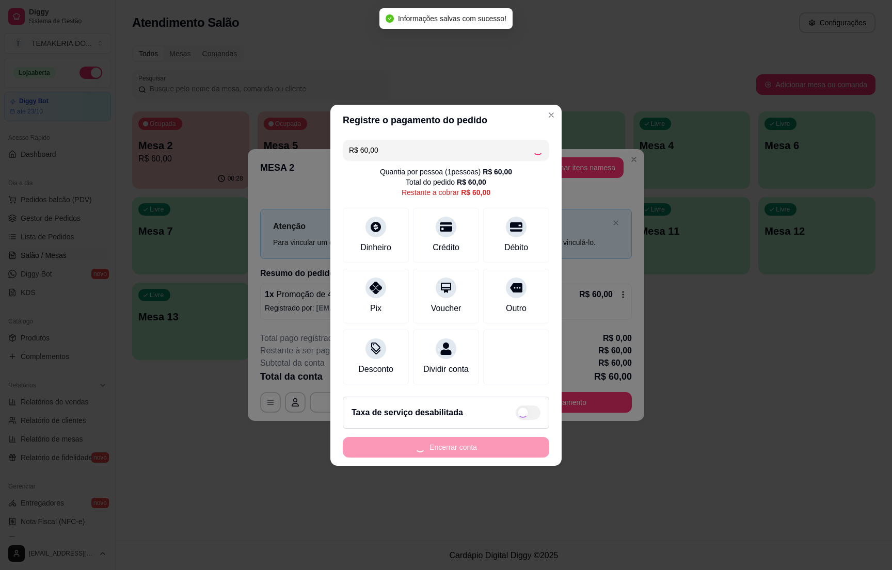
type input "R$ 0,00"
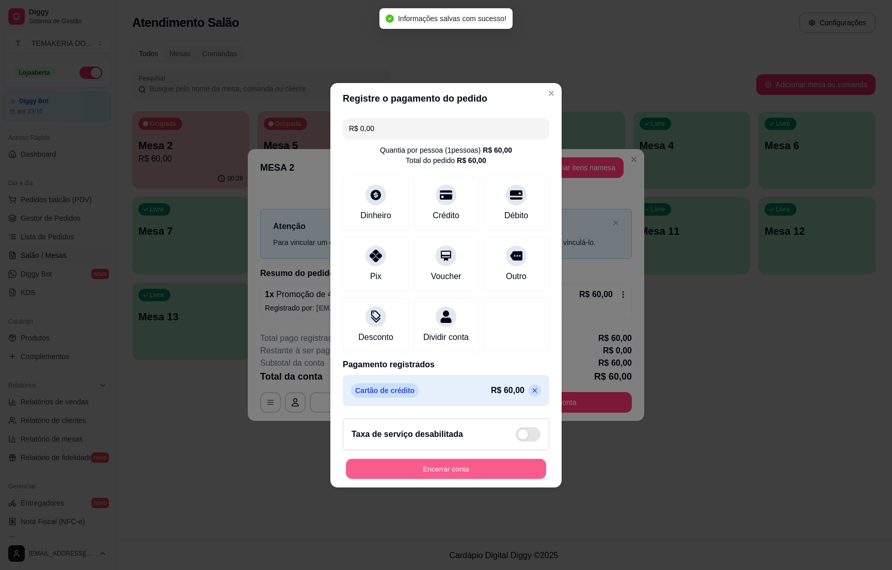
click at [417, 466] on button "Encerrar conta" at bounding box center [446, 469] width 200 height 20
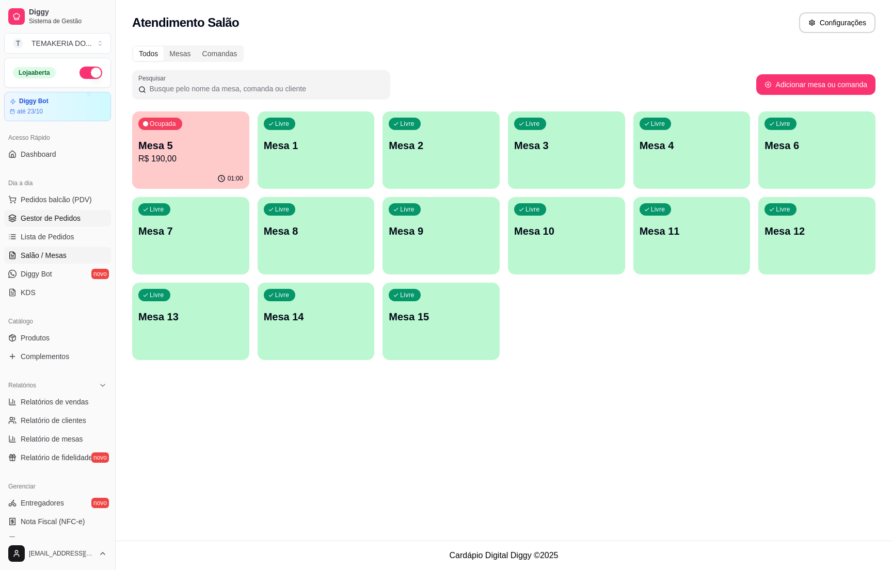
click at [62, 220] on span "Gestor de Pedidos" at bounding box center [51, 218] width 60 height 10
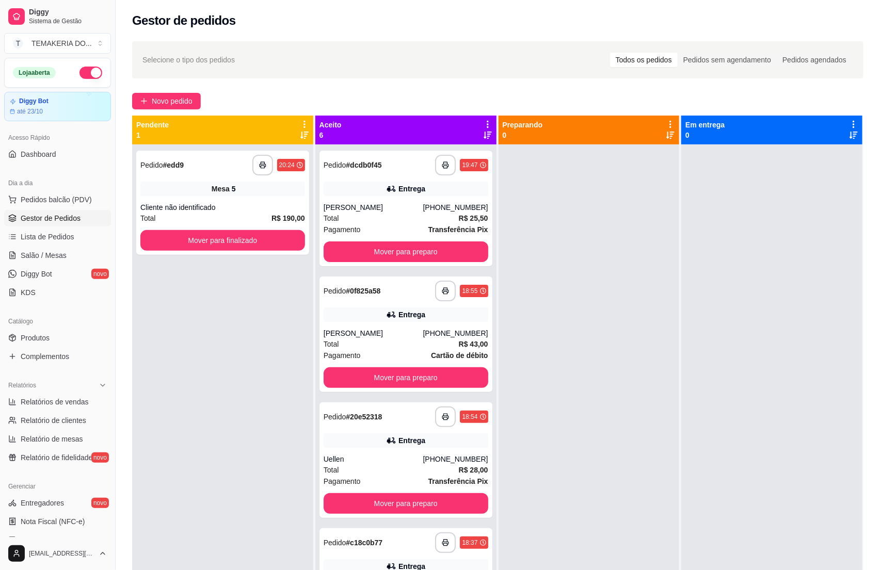
click at [79, 73] on button "button" at bounding box center [90, 73] width 23 height 12
click at [56, 262] on link "Salão / Mesas" at bounding box center [57, 255] width 107 height 17
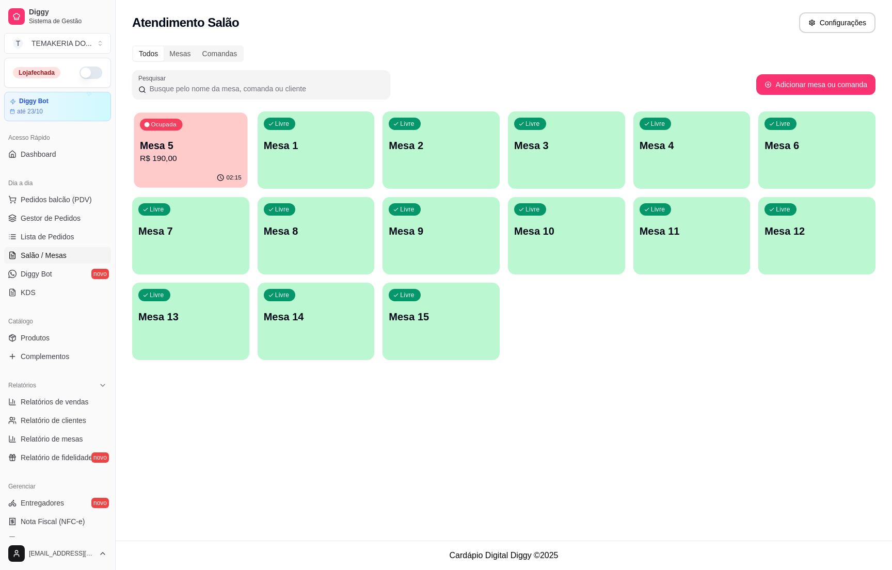
click at [175, 143] on p "Mesa 5" at bounding box center [191, 146] width 102 height 14
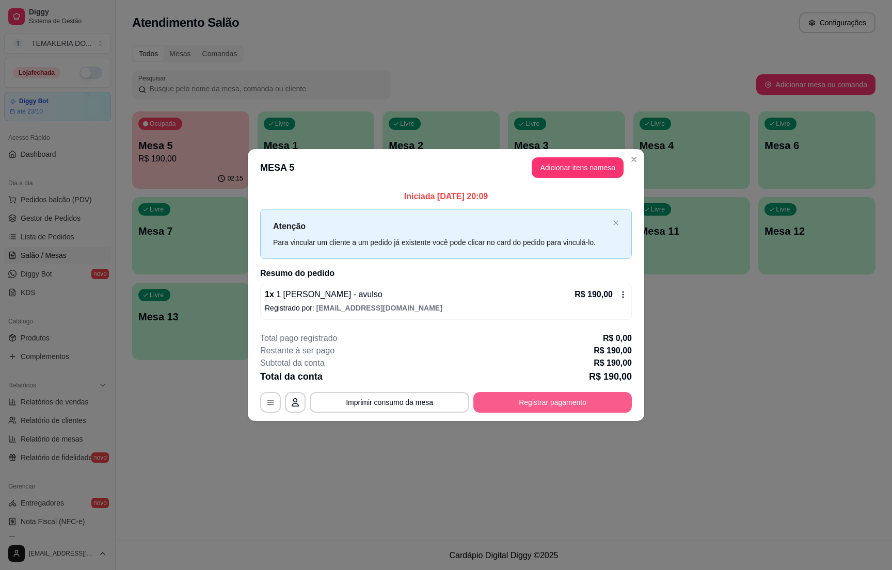
click at [542, 402] on button "Registrar pagamento" at bounding box center [552, 402] width 158 height 21
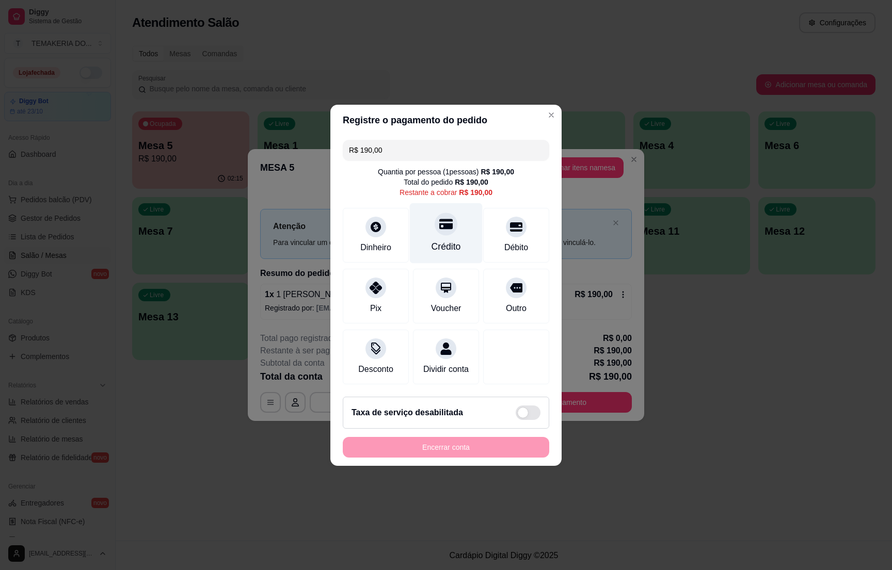
click at [440, 213] on div at bounding box center [445, 224] width 23 height 23
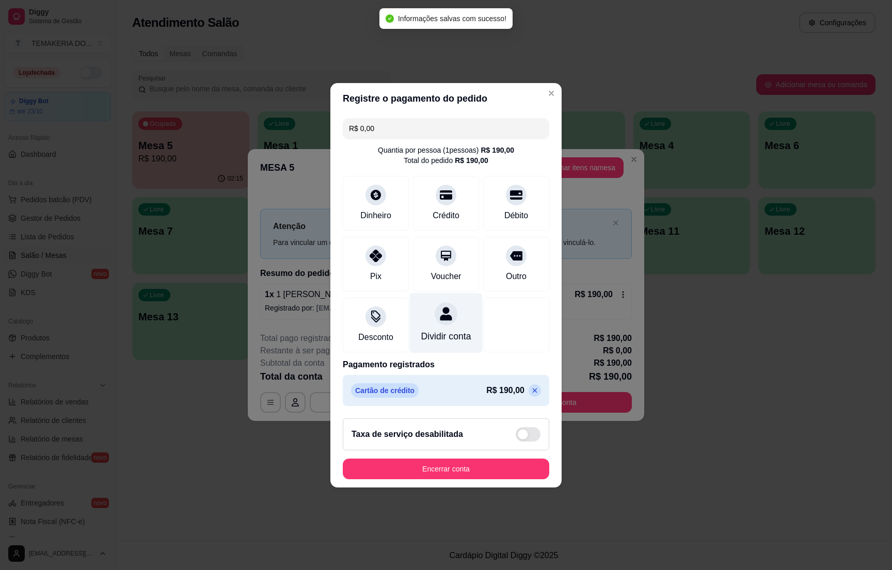
type input "R$ 0,00"
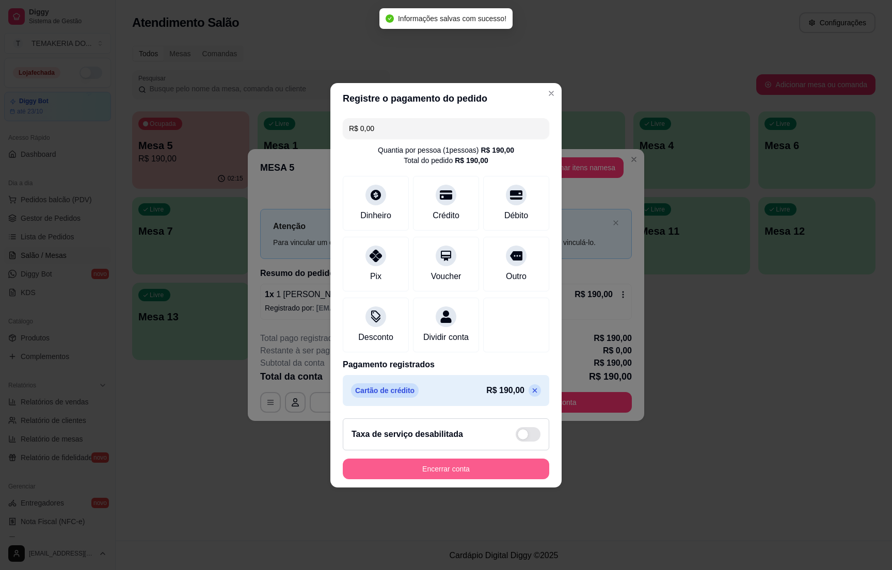
click at [443, 468] on button "Encerrar conta" at bounding box center [446, 469] width 206 height 21
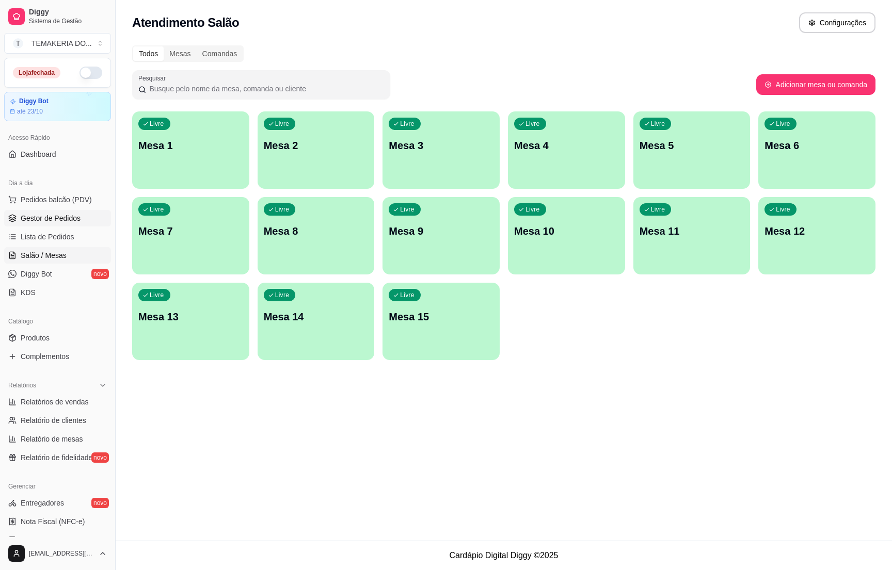
click at [31, 223] on span "Gestor de Pedidos" at bounding box center [51, 218] width 60 height 10
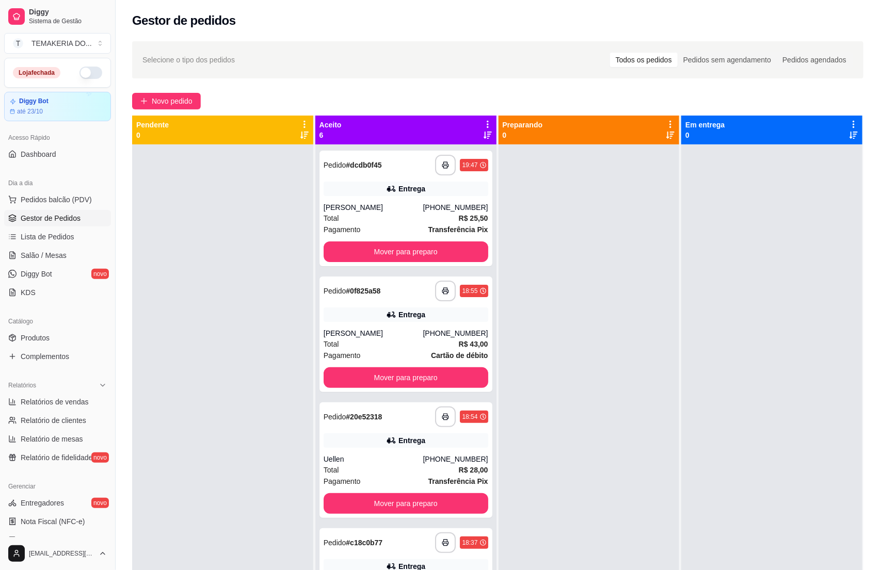
click at [223, 244] on div at bounding box center [222, 429] width 181 height 570
click at [363, 257] on button "Mover para preparo" at bounding box center [406, 251] width 165 height 21
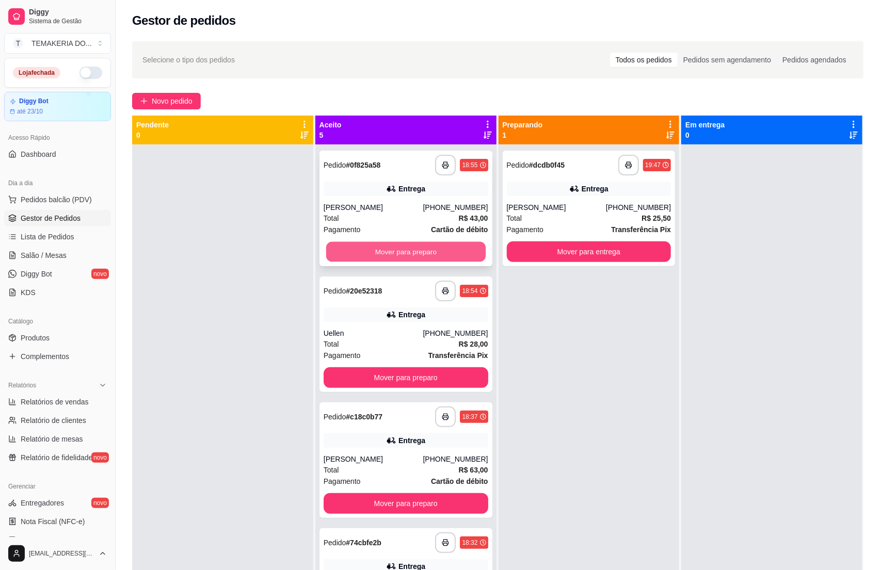
click at [407, 255] on button "Mover para preparo" at bounding box center [405, 252] width 159 height 20
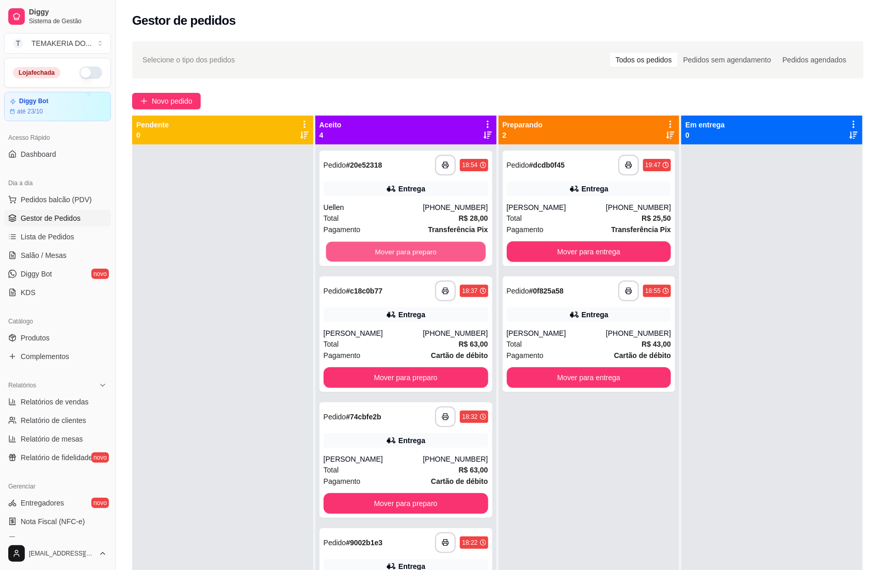
click at [429, 253] on button "Mover para preparo" at bounding box center [405, 252] width 159 height 20
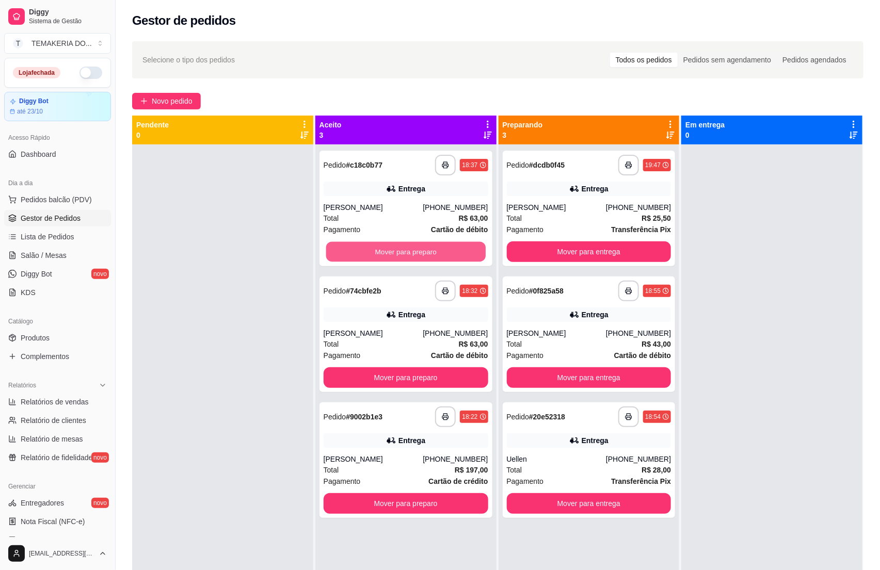
click at [437, 253] on button "Mover para preparo" at bounding box center [405, 252] width 159 height 20
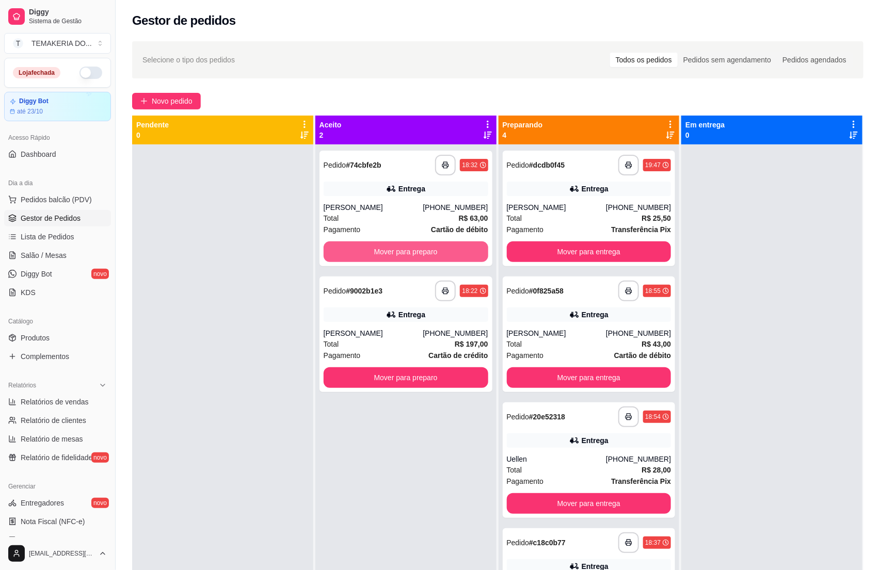
click at [444, 253] on button "Mover para preparo" at bounding box center [406, 251] width 165 height 21
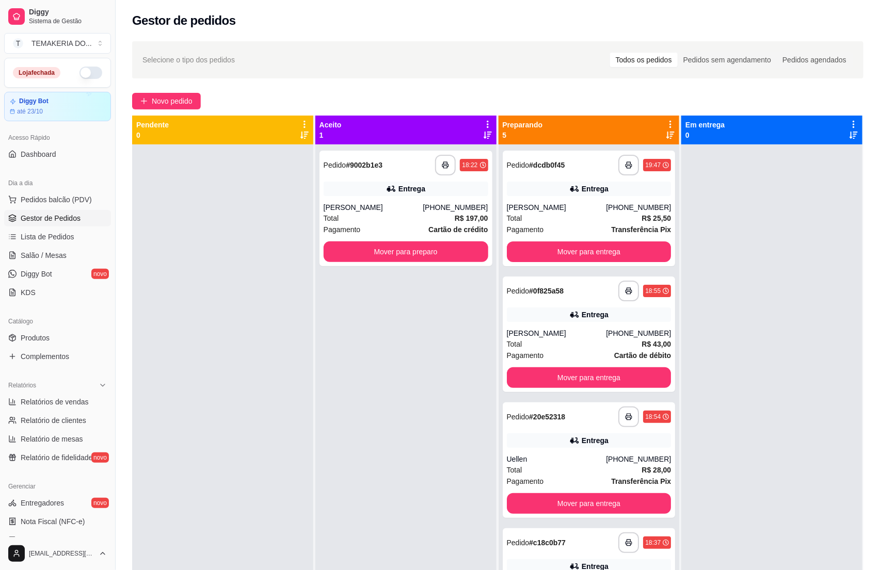
click at [444, 253] on button "Mover para preparo" at bounding box center [406, 251] width 165 height 21
click at [444, 253] on div "Mover para preparo" at bounding box center [406, 251] width 165 height 21
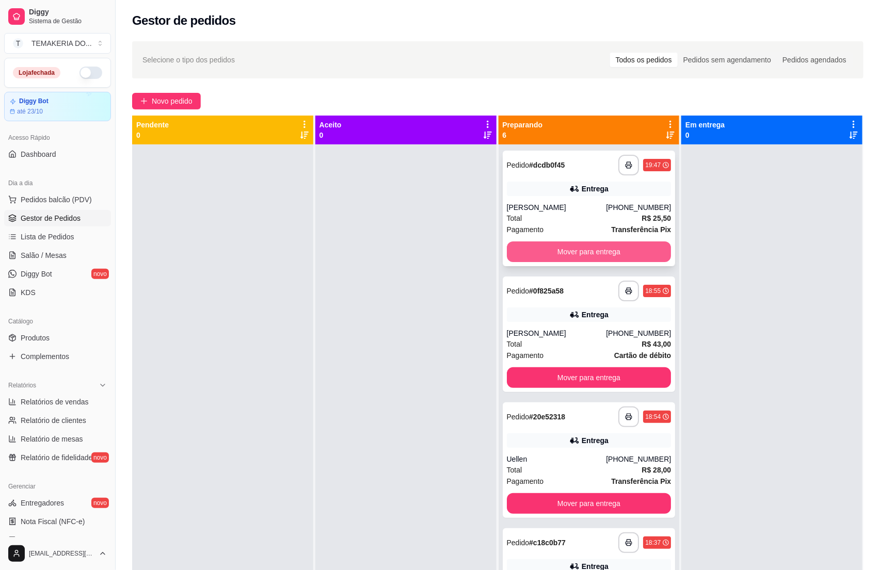
click at [586, 254] on button "Mover para entrega" at bounding box center [589, 251] width 165 height 21
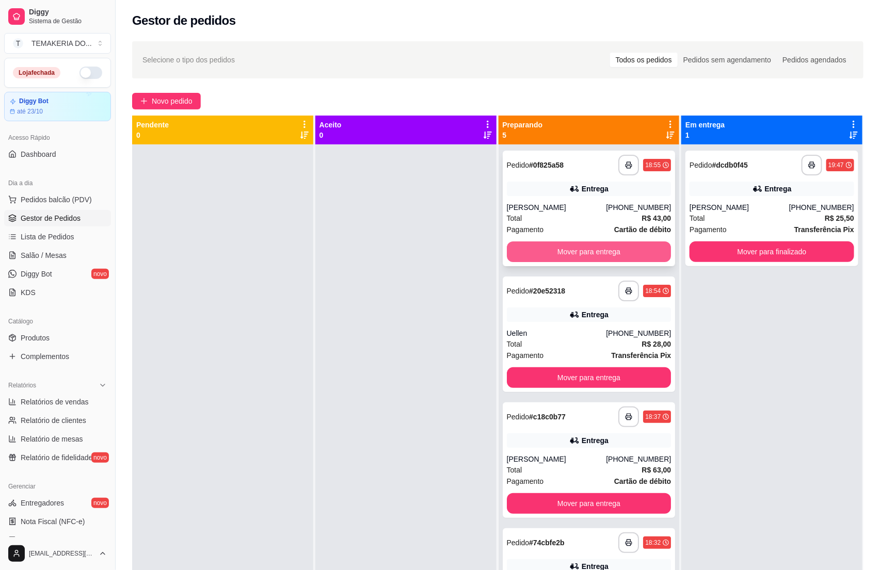
click at [603, 253] on button "Mover para entrega" at bounding box center [589, 251] width 165 height 21
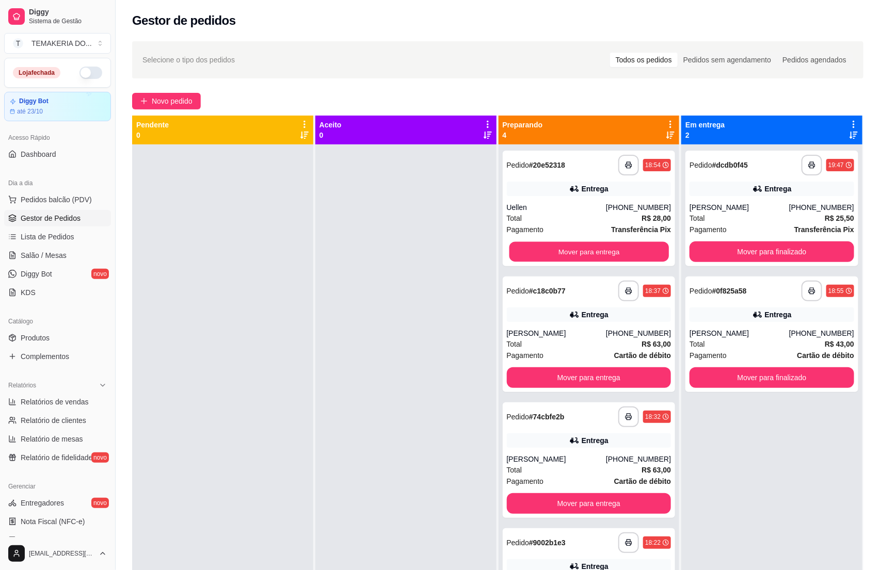
click at [615, 252] on button "Mover para entrega" at bounding box center [588, 252] width 159 height 20
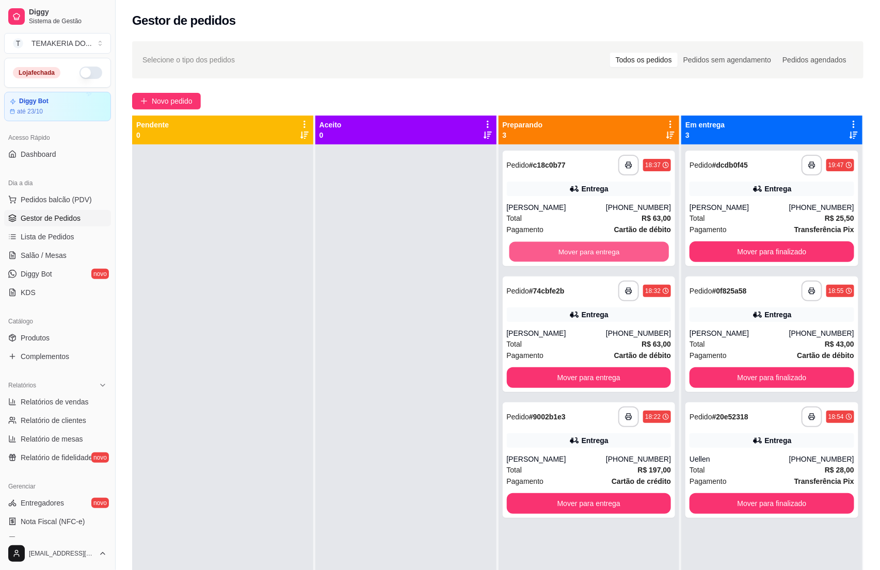
click at [615, 252] on button "Mover para entrega" at bounding box center [588, 252] width 159 height 20
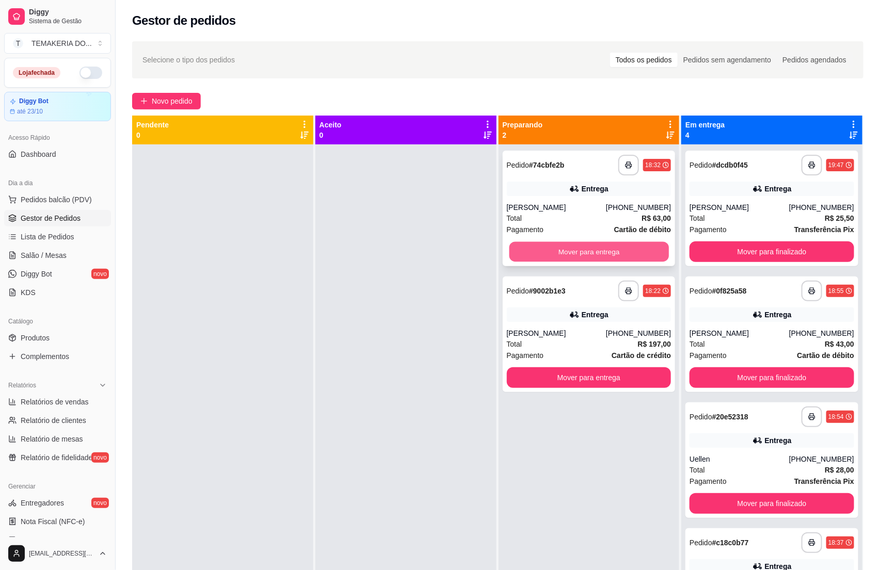
click at [627, 252] on button "Mover para entrega" at bounding box center [588, 252] width 159 height 20
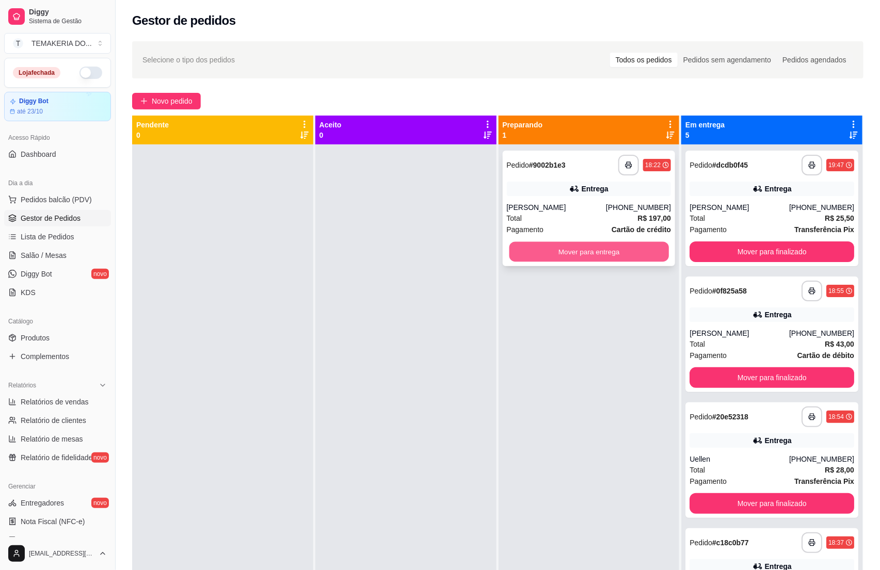
click at [639, 253] on button "Mover para entrega" at bounding box center [588, 252] width 159 height 20
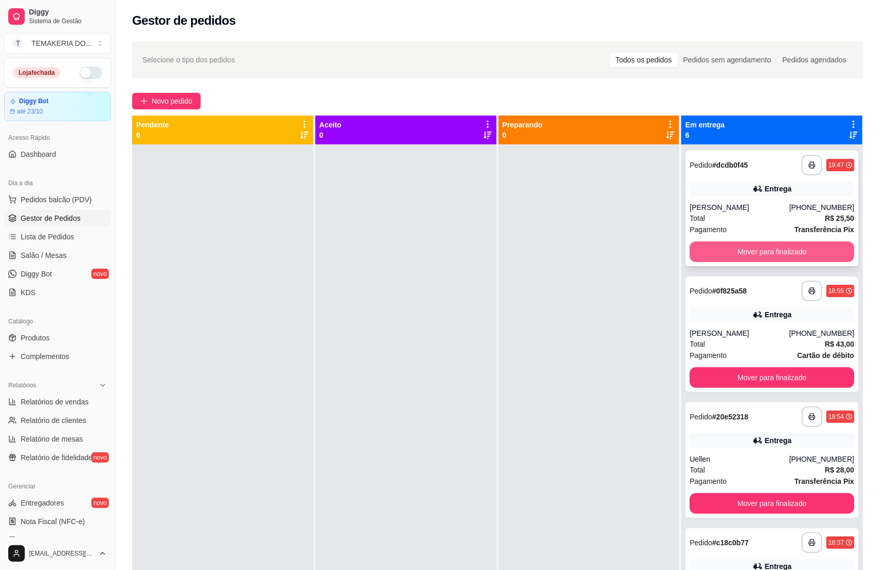
click at [689, 253] on button "Mover para finalizado" at bounding box center [771, 251] width 165 height 21
click at [717, 367] on button "Mover para finalizado" at bounding box center [771, 377] width 165 height 21
click at [737, 367] on button "Mover para finalizado" at bounding box center [771, 377] width 165 height 21
click at [755, 367] on button "Mover para finalizado" at bounding box center [771, 377] width 165 height 21
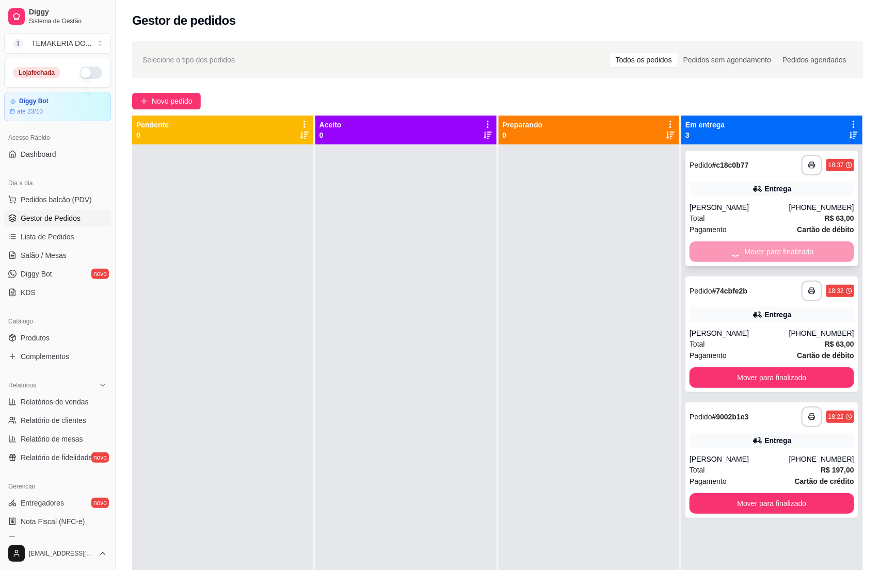
click at [776, 367] on button "Mover para finalizado" at bounding box center [771, 377] width 165 height 21
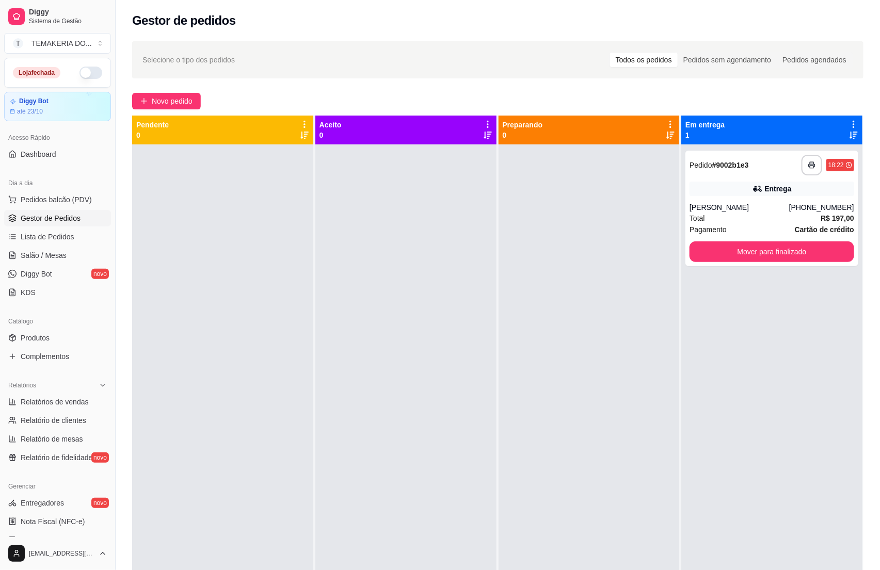
click at [779, 251] on button "Mover para finalizado" at bounding box center [771, 251] width 165 height 21
